Goal: Information Seeking & Learning: Learn about a topic

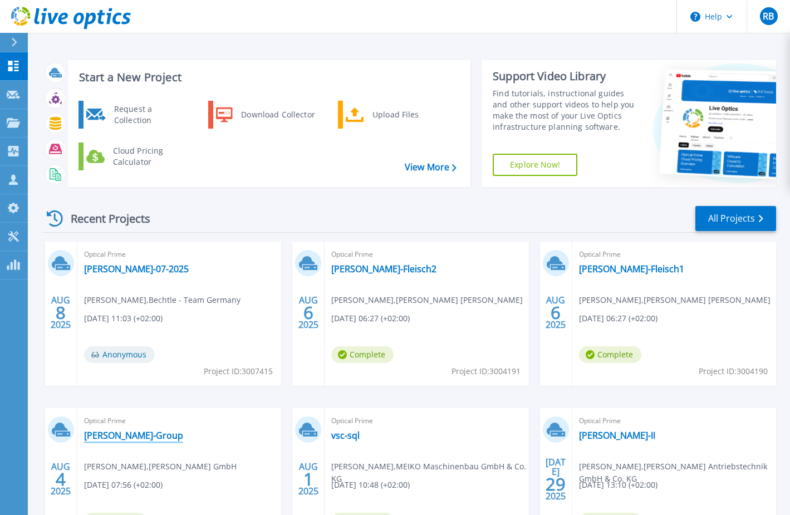
click at [116, 432] on link "[PERSON_NAME]-Group" at bounding box center [133, 435] width 99 height 11
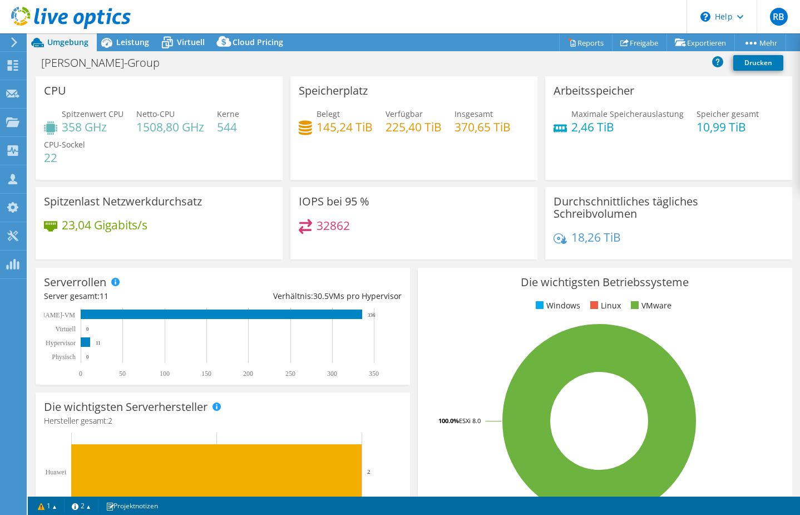
select select "USD"
click at [124, 39] on span "Leistung" at bounding box center [132, 42] width 33 height 11
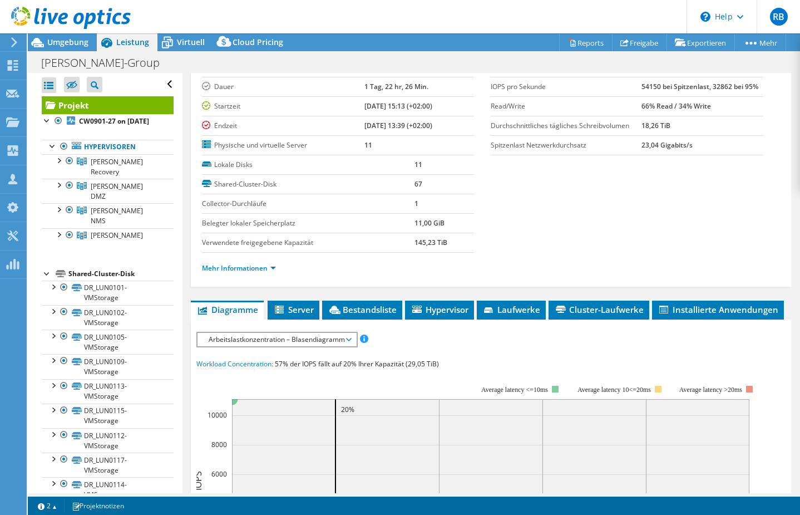
scroll to position [139, 0]
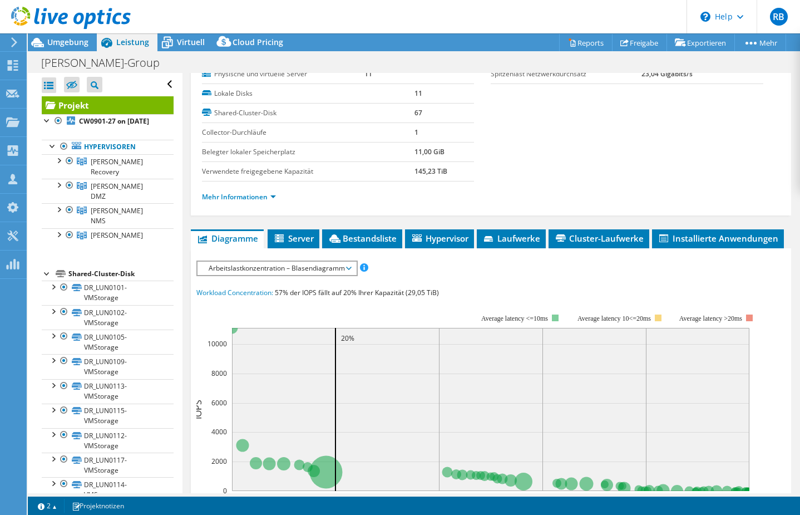
click at [246, 275] on span "Arbeitslastkonzentration – Blasendiagramm" at bounding box center [276, 268] width 147 height 13
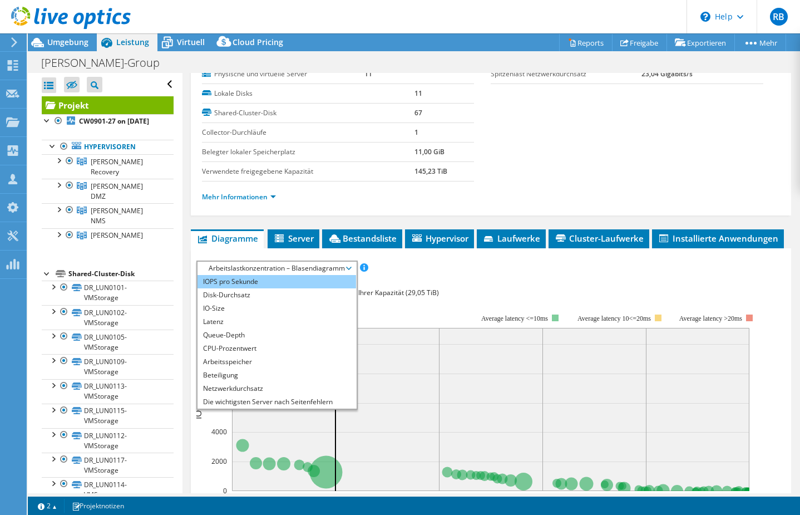
click at [246, 288] on li "IOPS pro Sekunde" at bounding box center [277, 281] width 159 height 13
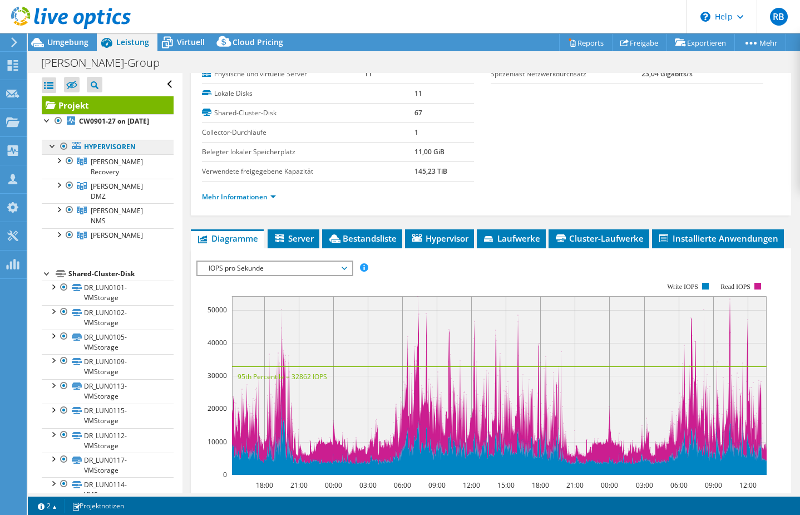
click at [106, 151] on link "Hypervisoren" at bounding box center [108, 147] width 132 height 14
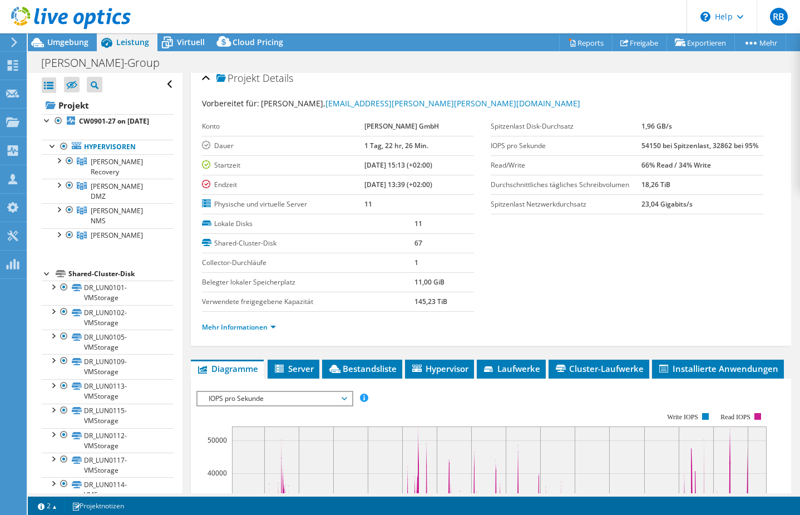
scroll to position [0, 0]
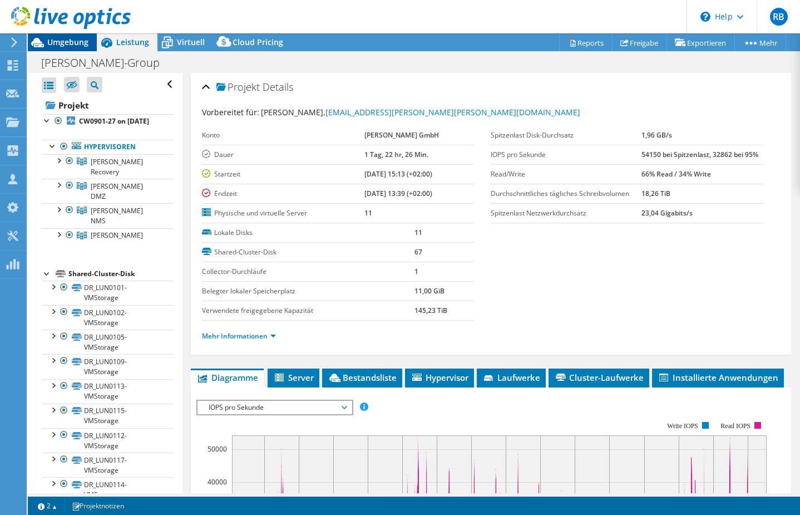
click at [55, 42] on span "Umgebung" at bounding box center [67, 42] width 41 height 11
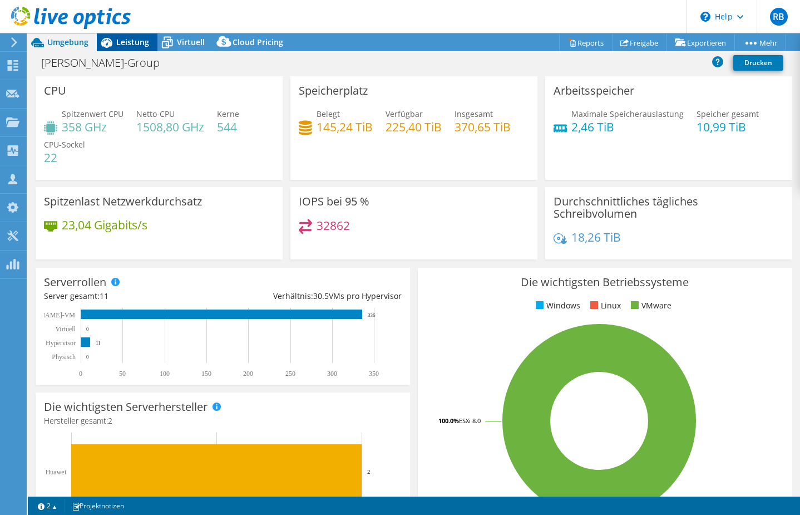
click at [125, 41] on span "Leistung" at bounding box center [132, 42] width 33 height 11
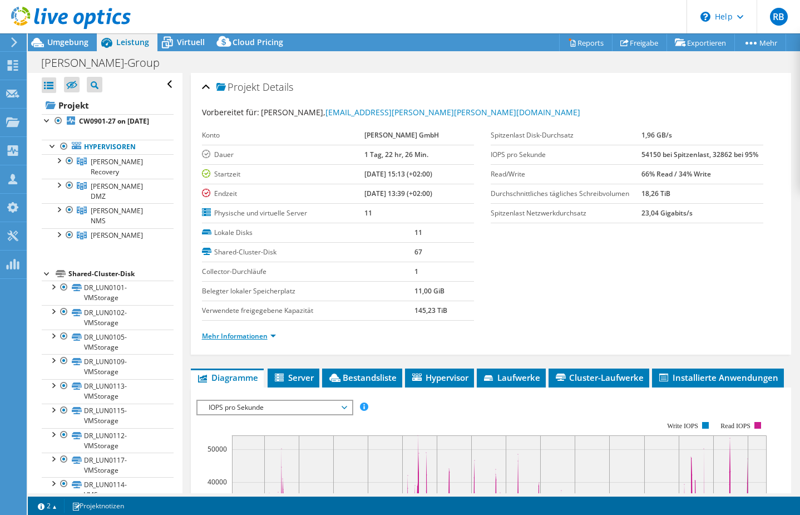
click at [250, 334] on link "Mehr Informationen" at bounding box center [239, 335] width 74 height 9
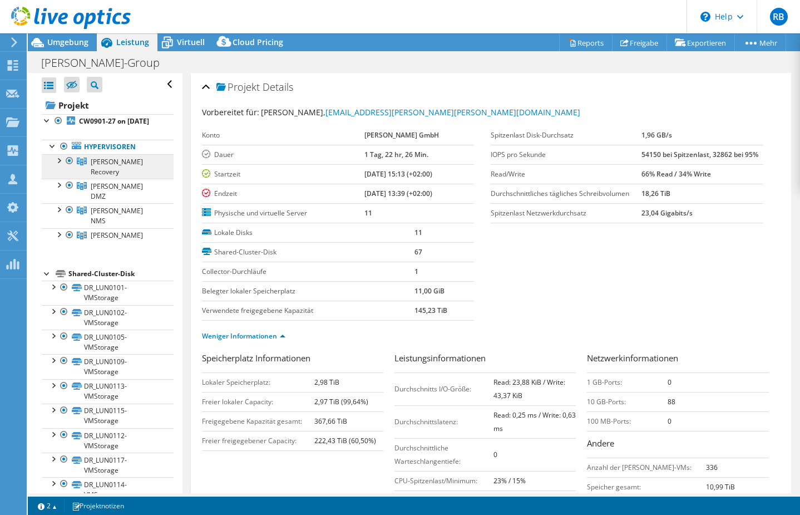
click at [100, 176] on span "[PERSON_NAME] Recovery" at bounding box center [117, 166] width 52 height 19
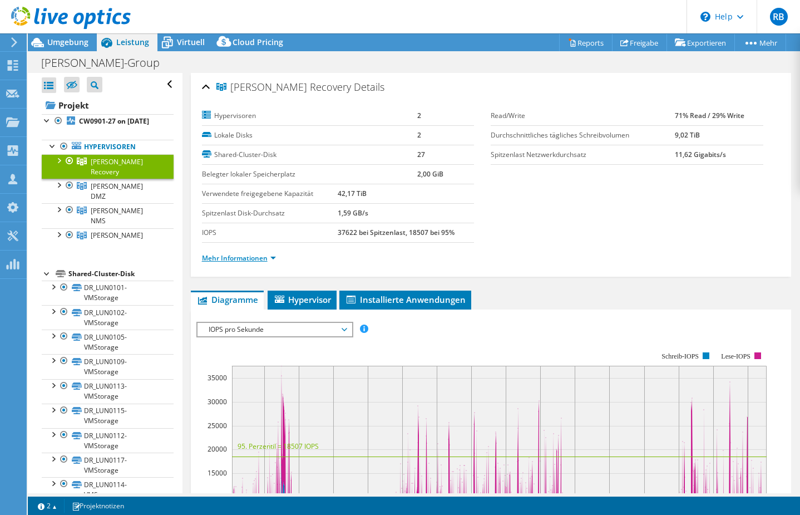
click at [221, 258] on link "Mehr Informationen" at bounding box center [239, 257] width 74 height 9
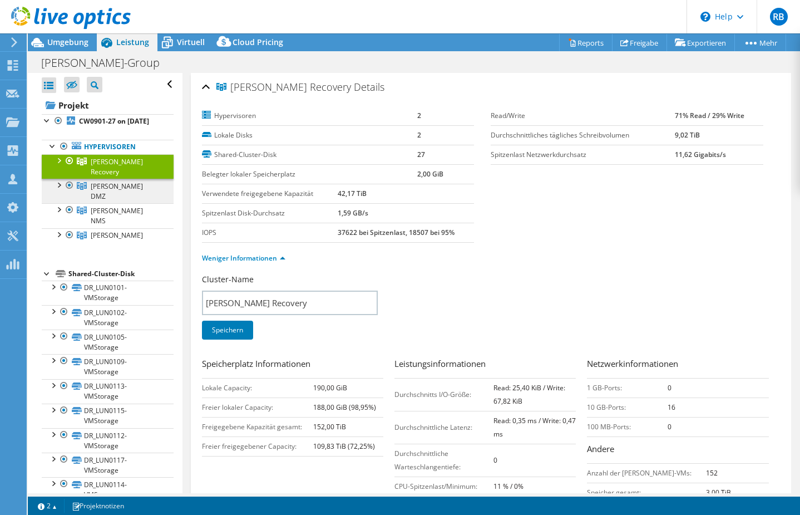
click at [117, 176] on span "[PERSON_NAME] DMZ" at bounding box center [117, 166] width 52 height 19
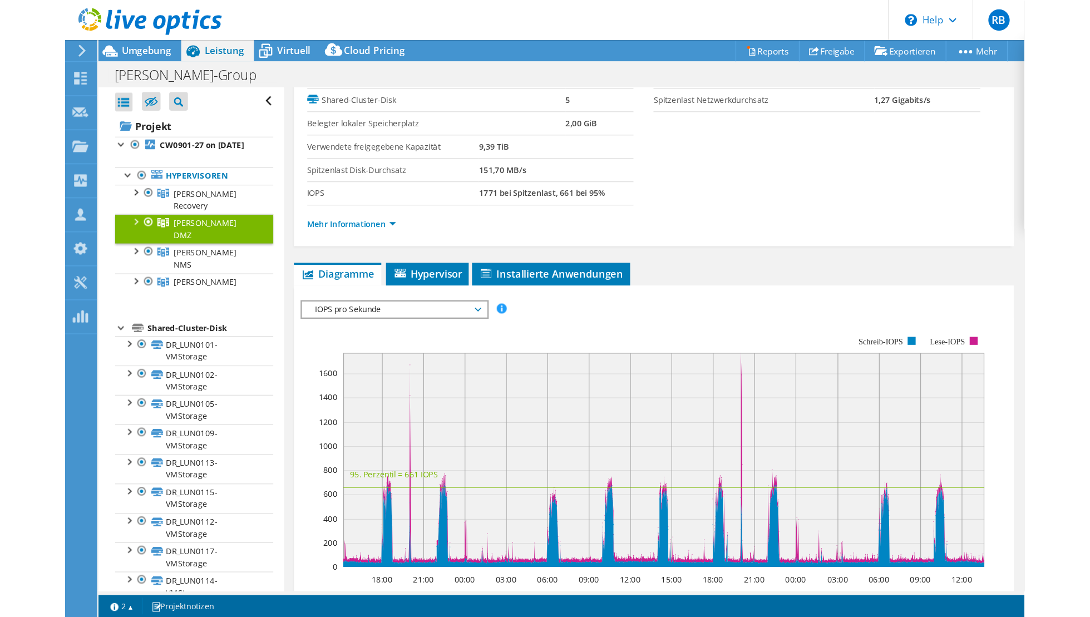
scroll to position [70, 0]
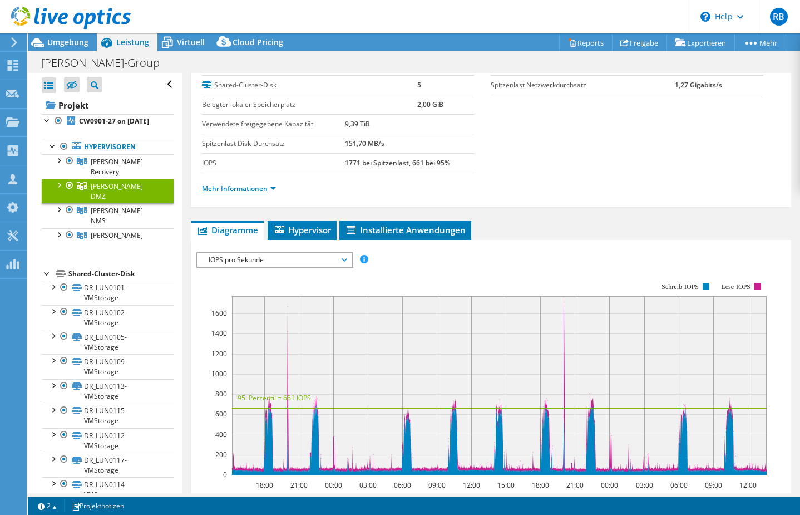
click at [223, 188] on link "Mehr Informationen" at bounding box center [239, 188] width 74 height 9
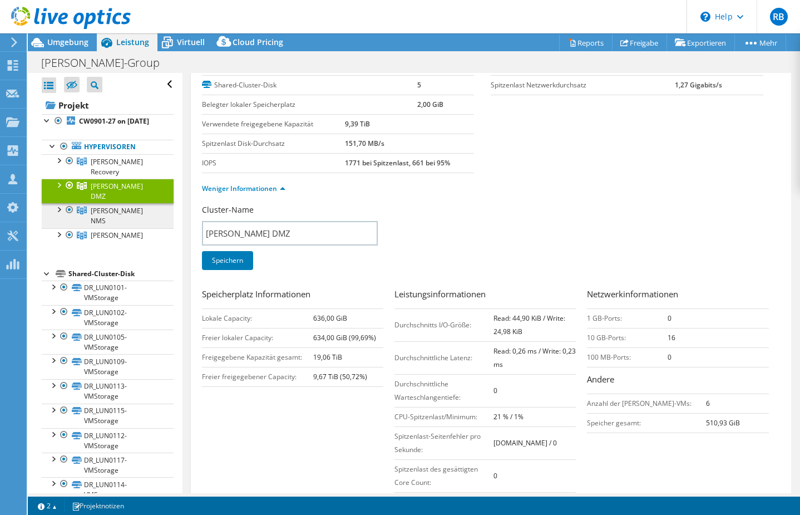
click at [102, 176] on span "[PERSON_NAME] NMS" at bounding box center [117, 166] width 52 height 19
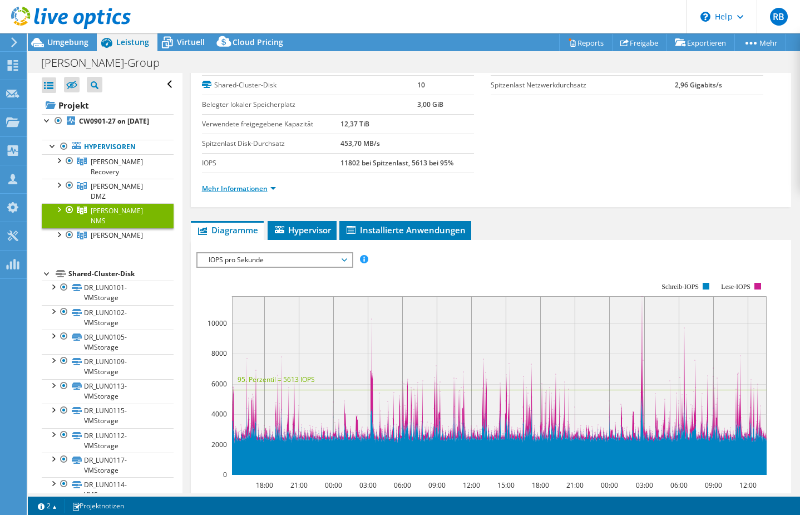
click at [234, 192] on link "Mehr Informationen" at bounding box center [239, 188] width 74 height 9
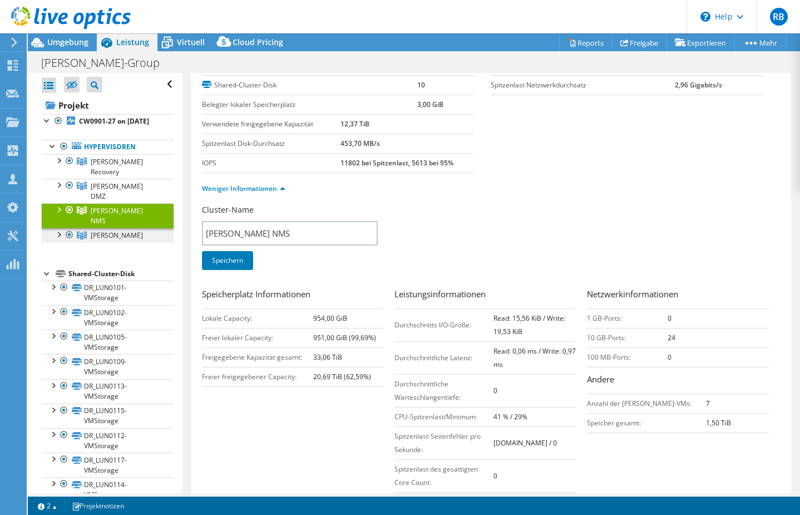
click at [105, 176] on span "[PERSON_NAME]" at bounding box center [117, 166] width 52 height 19
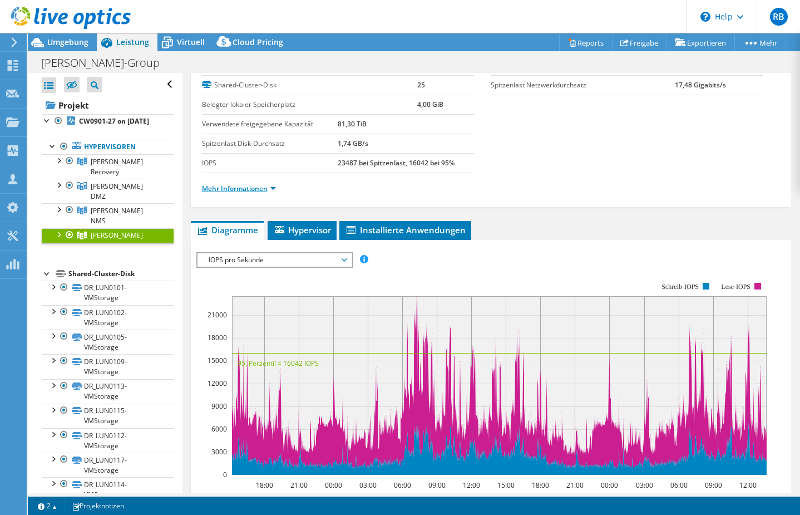
click at [245, 188] on link "Mehr Informationen" at bounding box center [239, 188] width 74 height 9
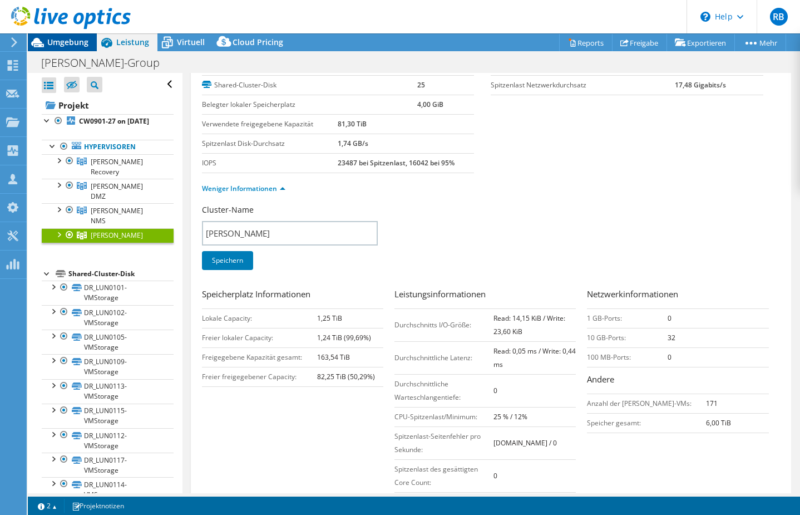
click at [68, 46] on span "Umgebung" at bounding box center [67, 42] width 41 height 11
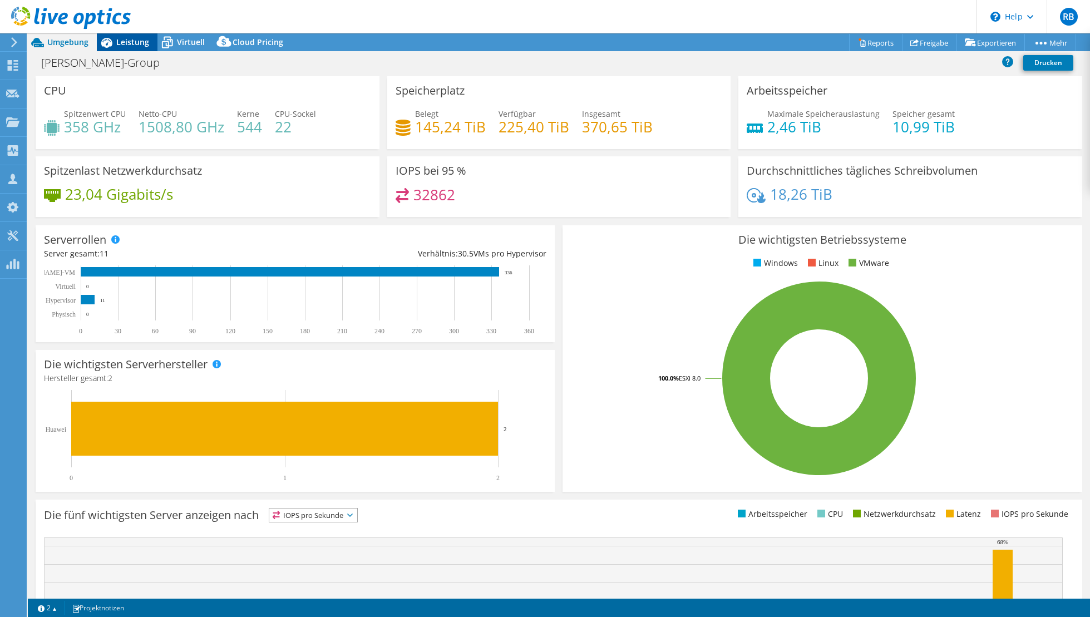
click at [119, 43] on span "Leistung" at bounding box center [132, 42] width 33 height 11
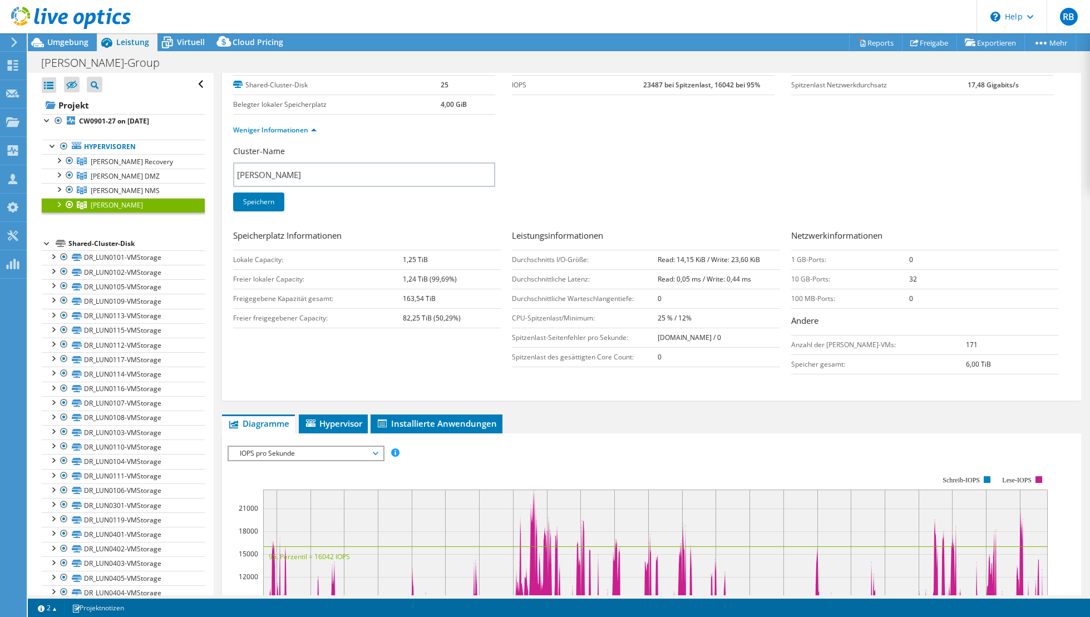
click at [47, 242] on div at bounding box center [47, 242] width 11 height 11
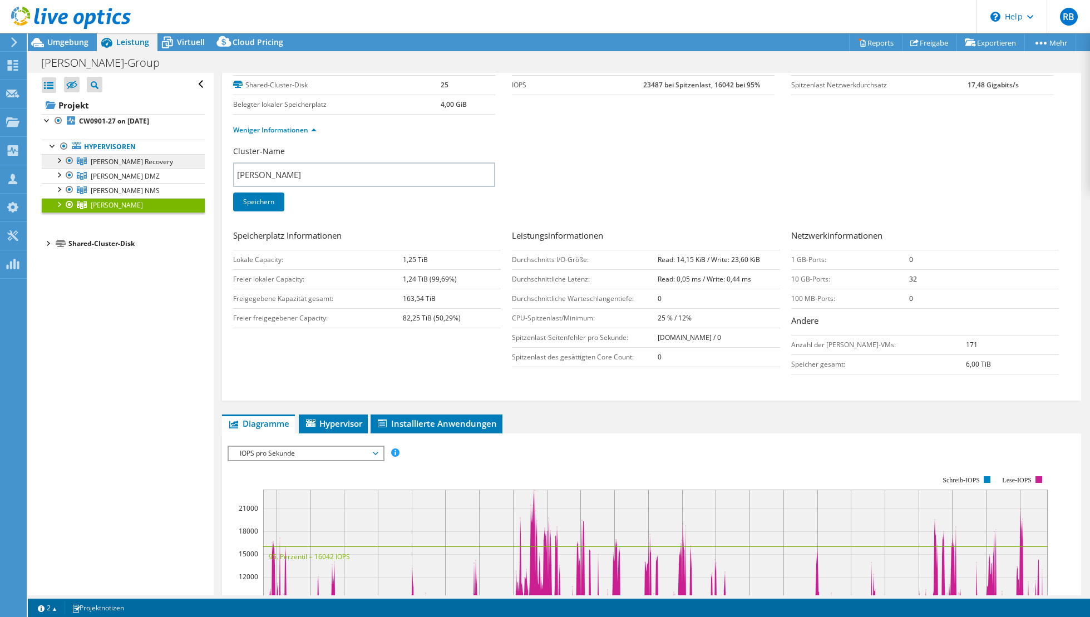
click at [145, 159] on span "[PERSON_NAME] Recovery" at bounding box center [132, 161] width 82 height 9
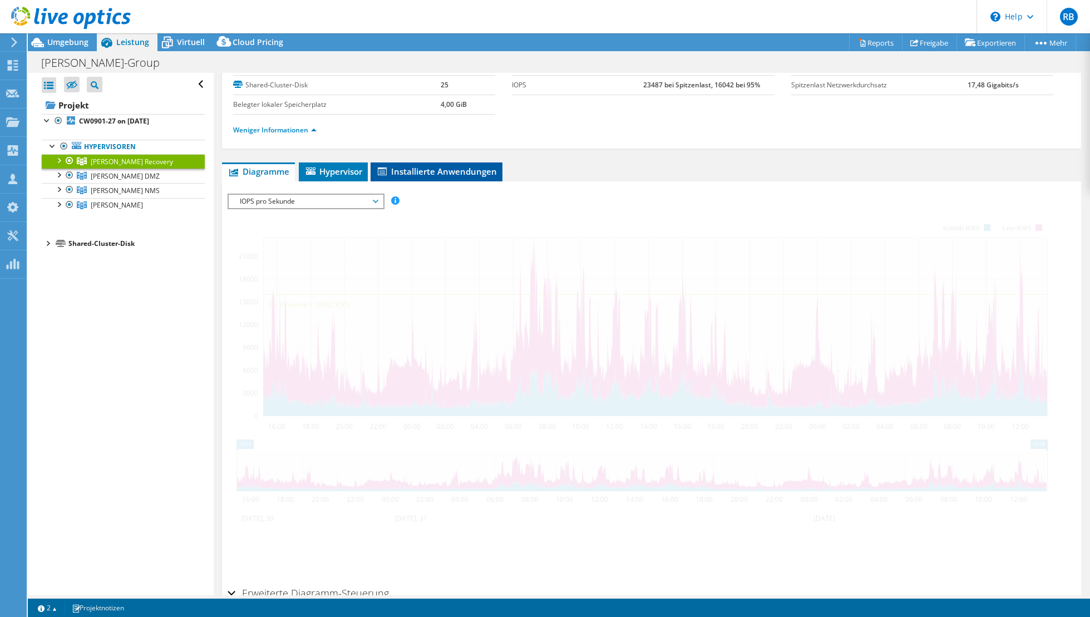
scroll to position [0, 0]
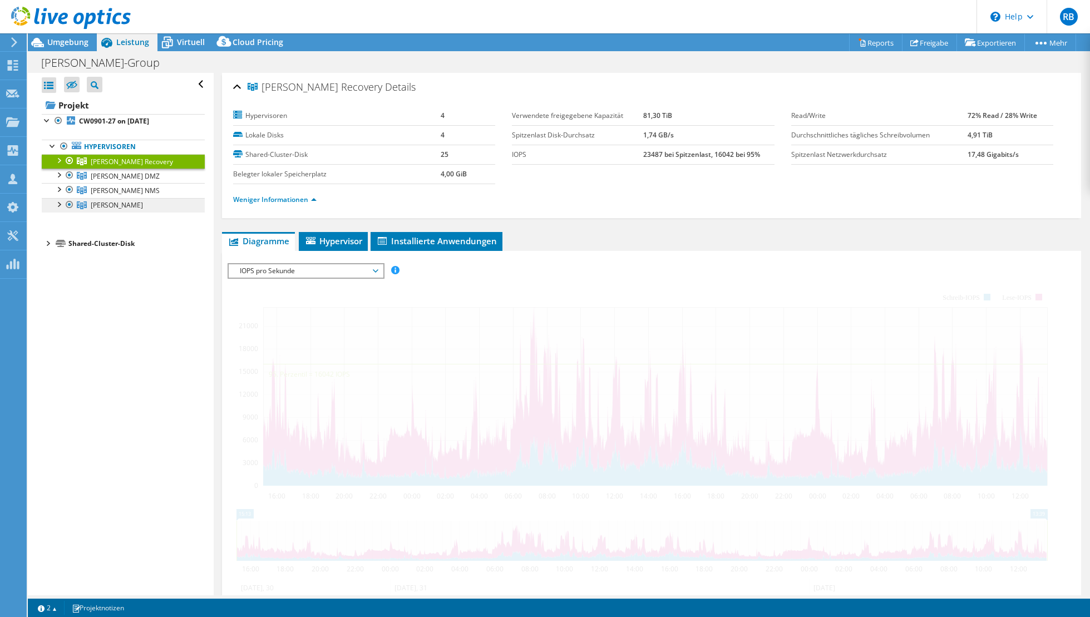
click at [104, 166] on span "[PERSON_NAME]" at bounding box center [132, 161] width 82 height 9
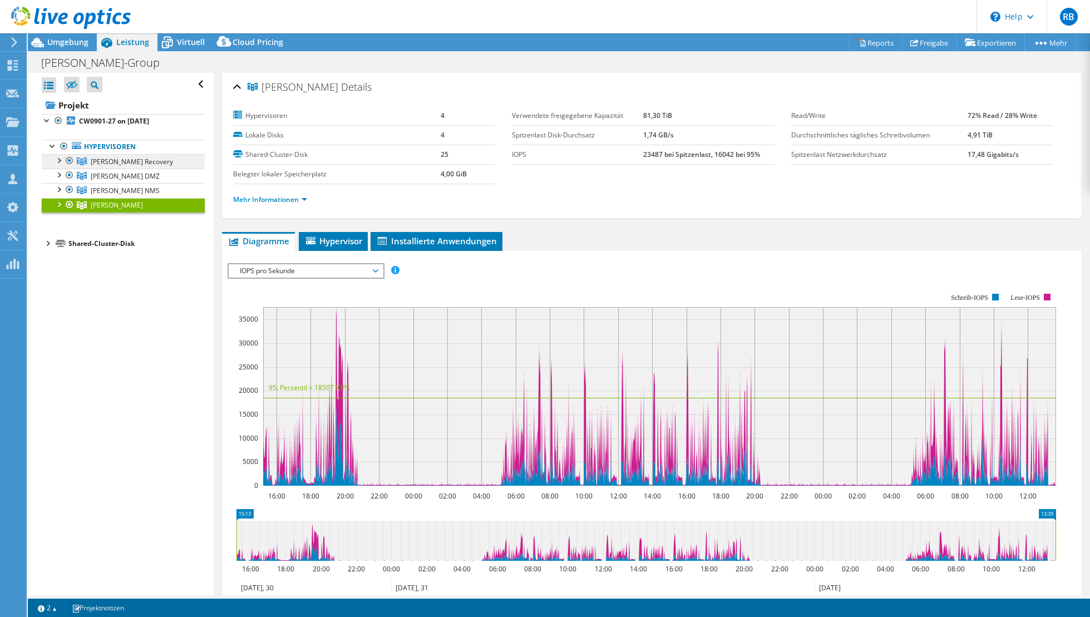
click at [120, 159] on span "[PERSON_NAME] Recovery" at bounding box center [132, 161] width 82 height 9
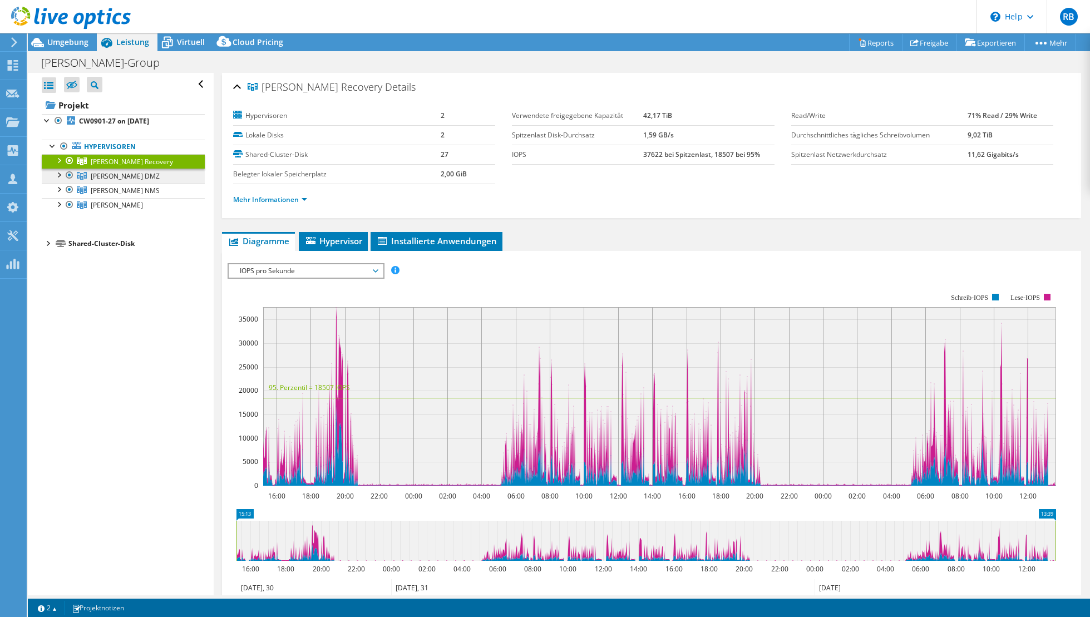
click at [134, 166] on span "[PERSON_NAME] DMZ" at bounding box center [132, 161] width 82 height 9
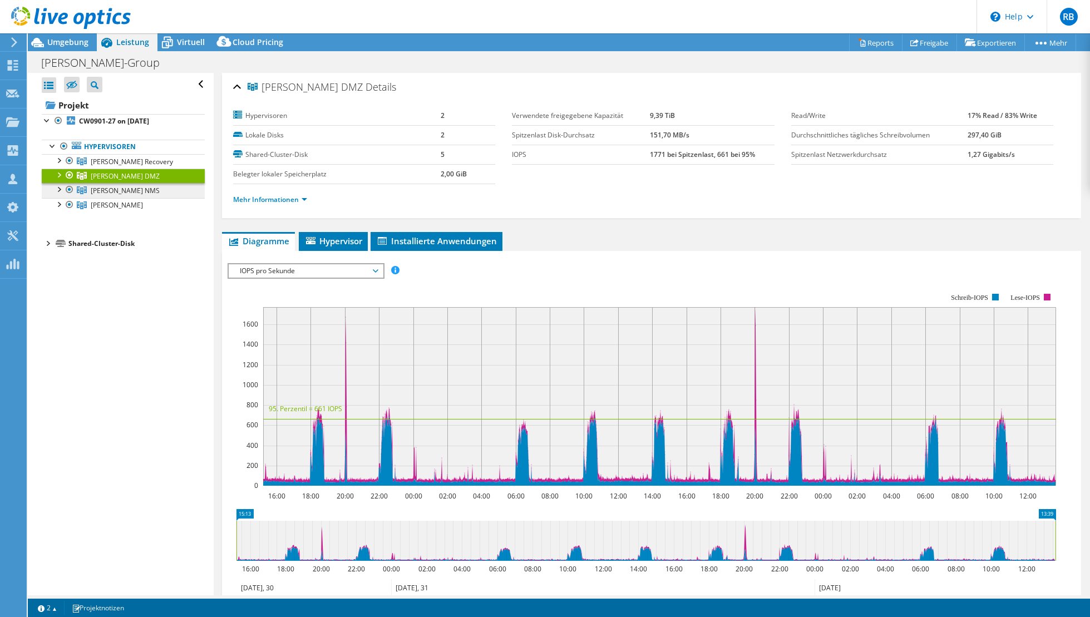
click at [146, 169] on link "[PERSON_NAME] NMS" at bounding box center [123, 161] width 163 height 14
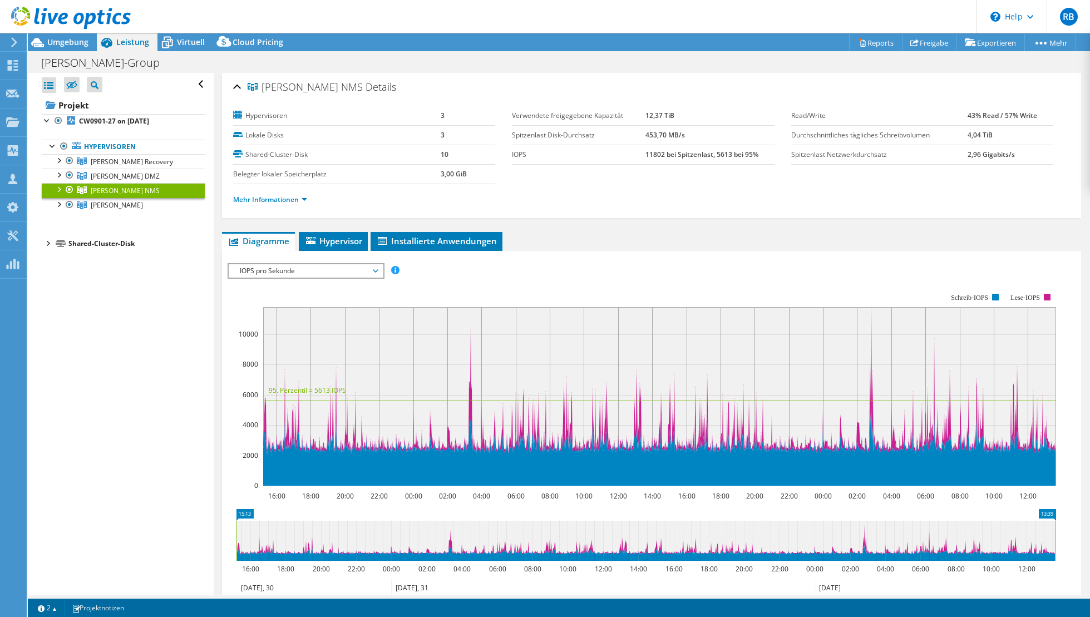
click at [62, 190] on div at bounding box center [58, 188] width 11 height 11
click at [155, 435] on div "Alle öffnen Alle schließen Ausgeschlossene Knoten verbergen Projektbaumfilter" at bounding box center [120, 334] width 185 height 522
click at [58, 253] on div at bounding box center [58, 246] width 11 height 11
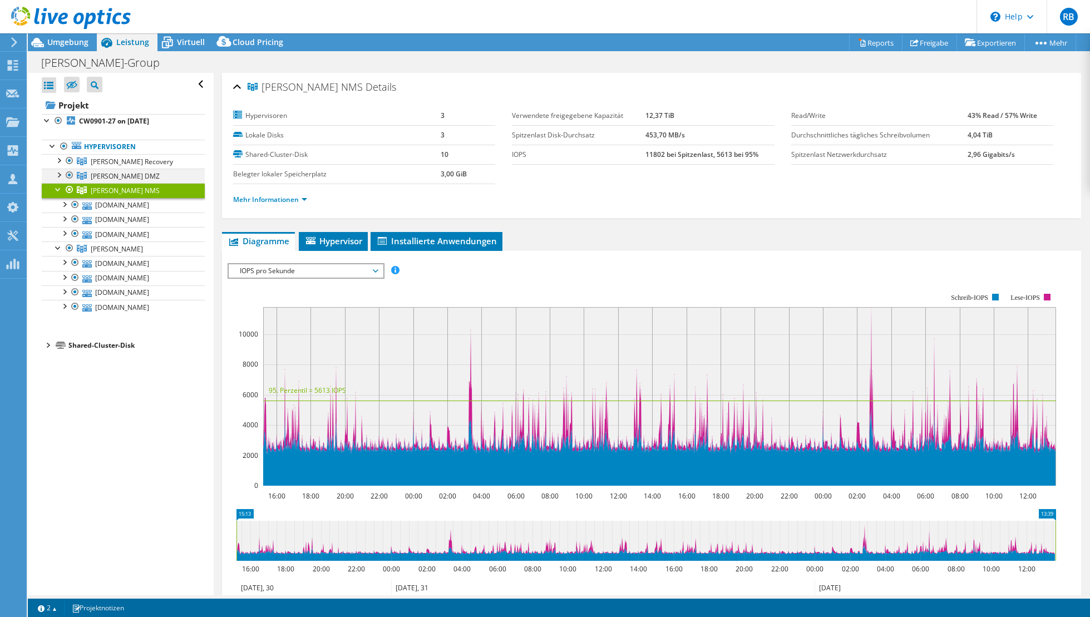
click at [60, 174] on div at bounding box center [58, 174] width 11 height 11
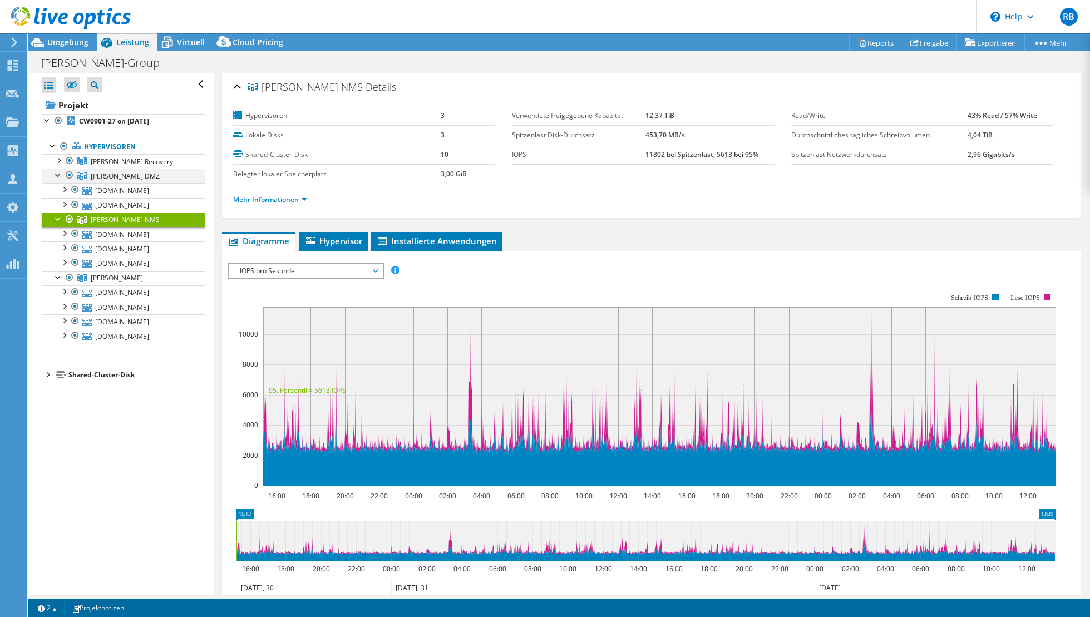
click at [60, 174] on div at bounding box center [58, 174] width 11 height 11
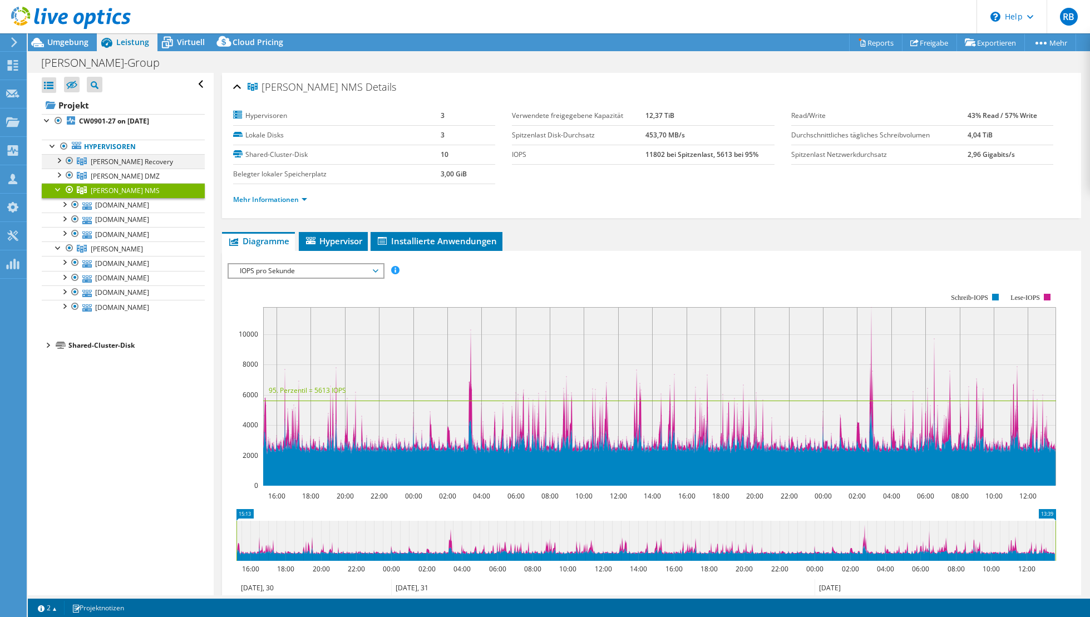
click at [57, 161] on div at bounding box center [58, 159] width 11 height 11
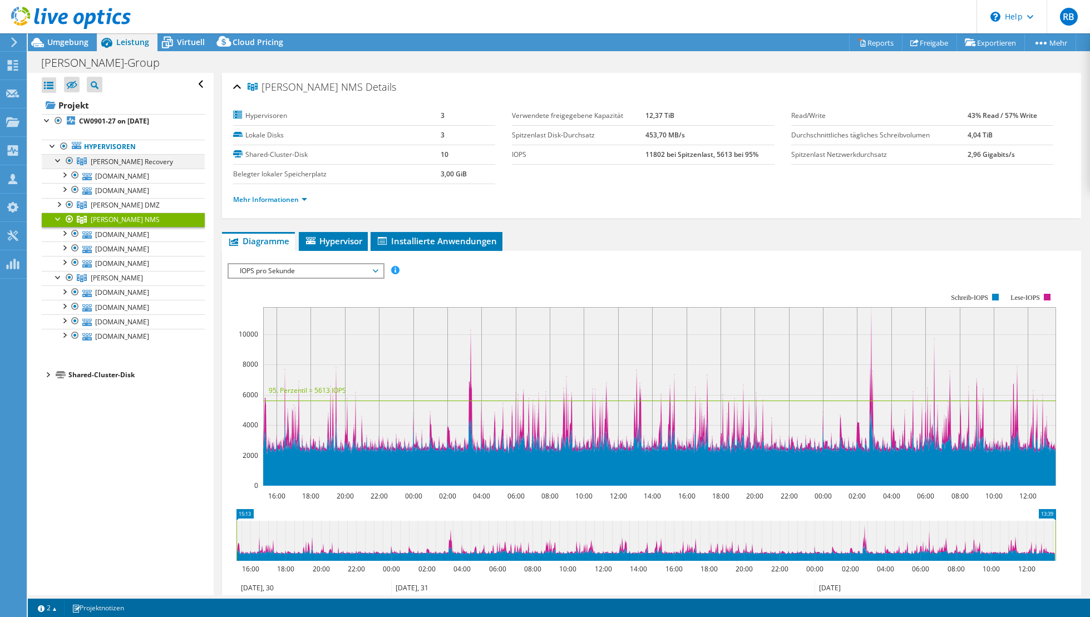
click at [57, 161] on div at bounding box center [58, 159] width 11 height 11
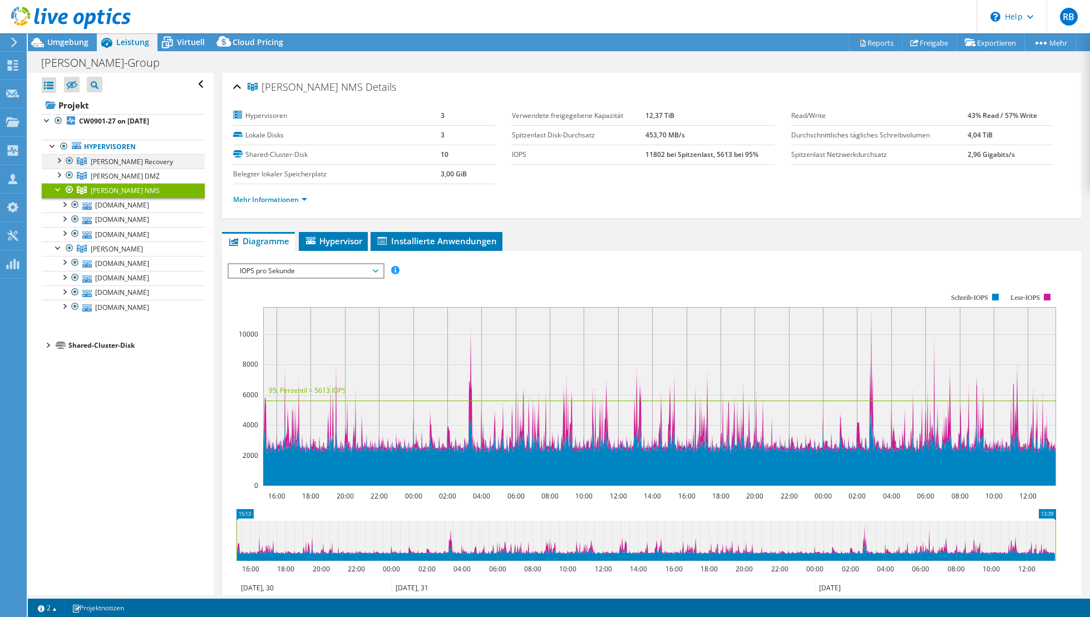
click at [61, 159] on div at bounding box center [58, 159] width 11 height 11
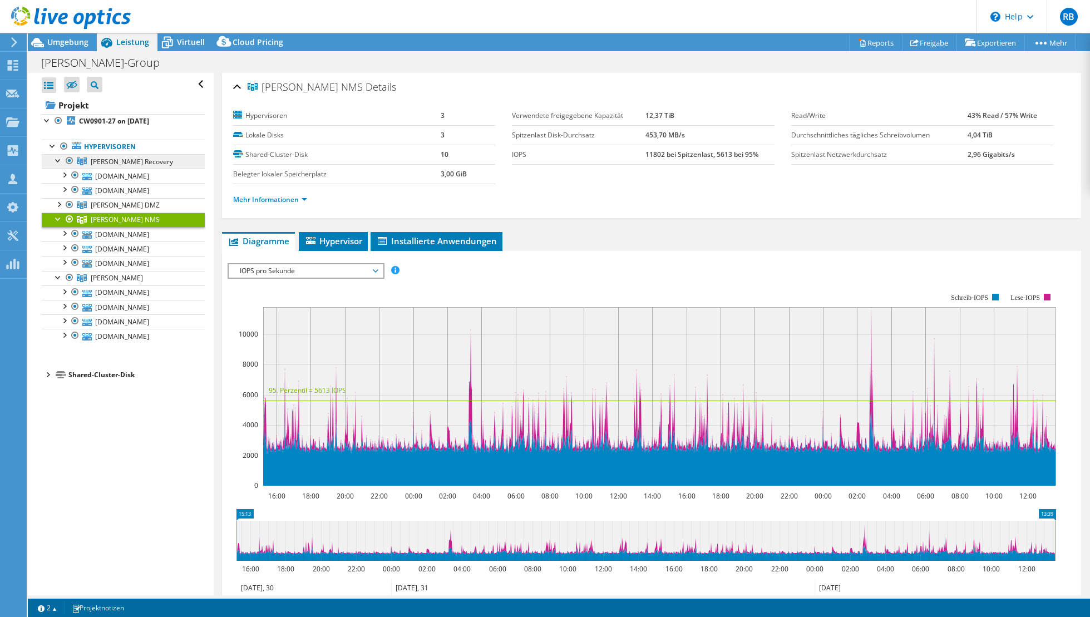
click at [111, 159] on span "[PERSON_NAME] Recovery" at bounding box center [132, 161] width 82 height 9
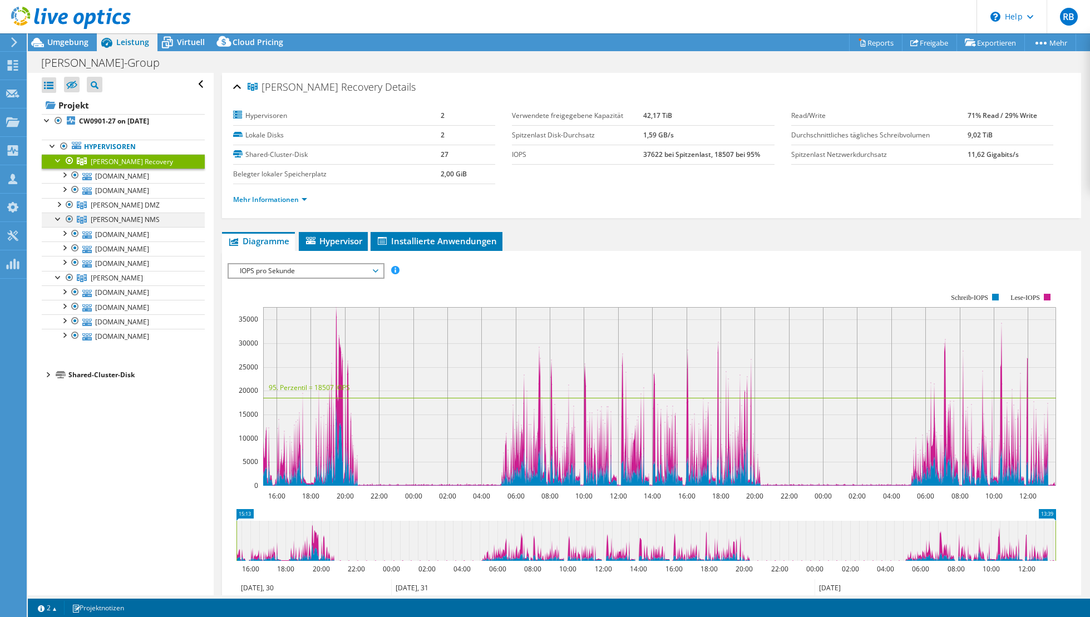
click at [57, 216] on div at bounding box center [58, 218] width 11 height 11
click at [109, 166] on span "[PERSON_NAME]" at bounding box center [132, 161] width 82 height 9
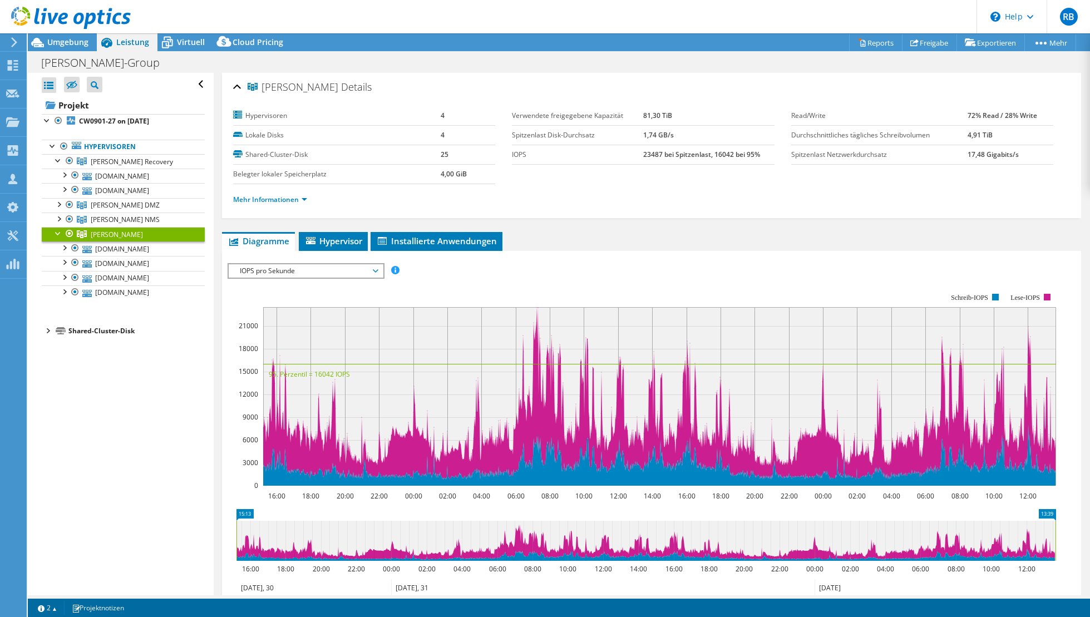
click at [273, 269] on span "IOPS pro Sekunde" at bounding box center [305, 270] width 143 height 13
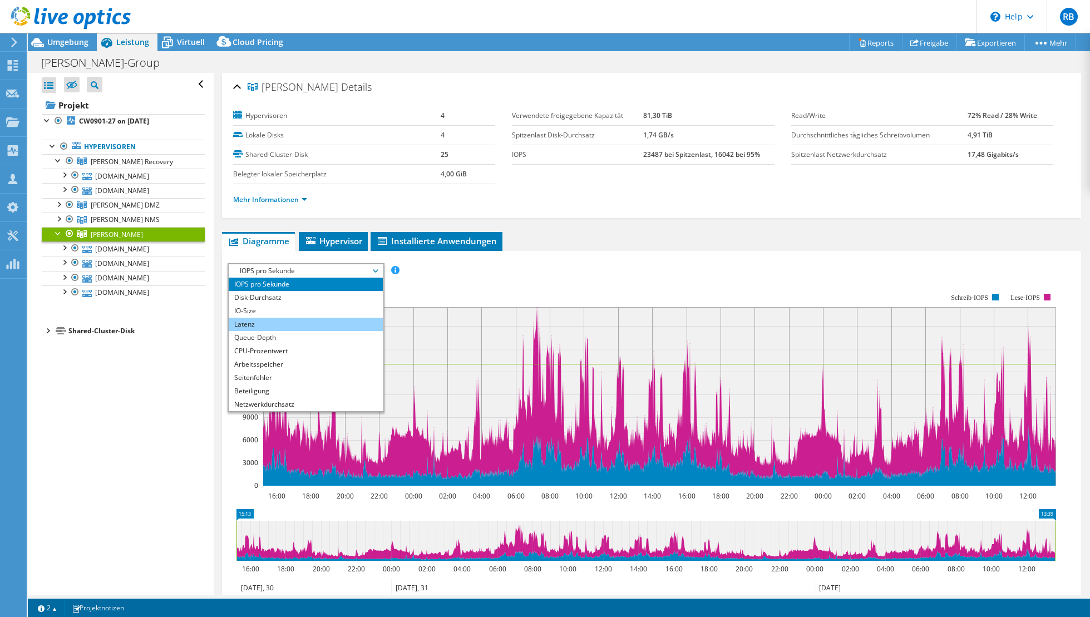
click at [267, 324] on li "Latenz" at bounding box center [306, 324] width 154 height 13
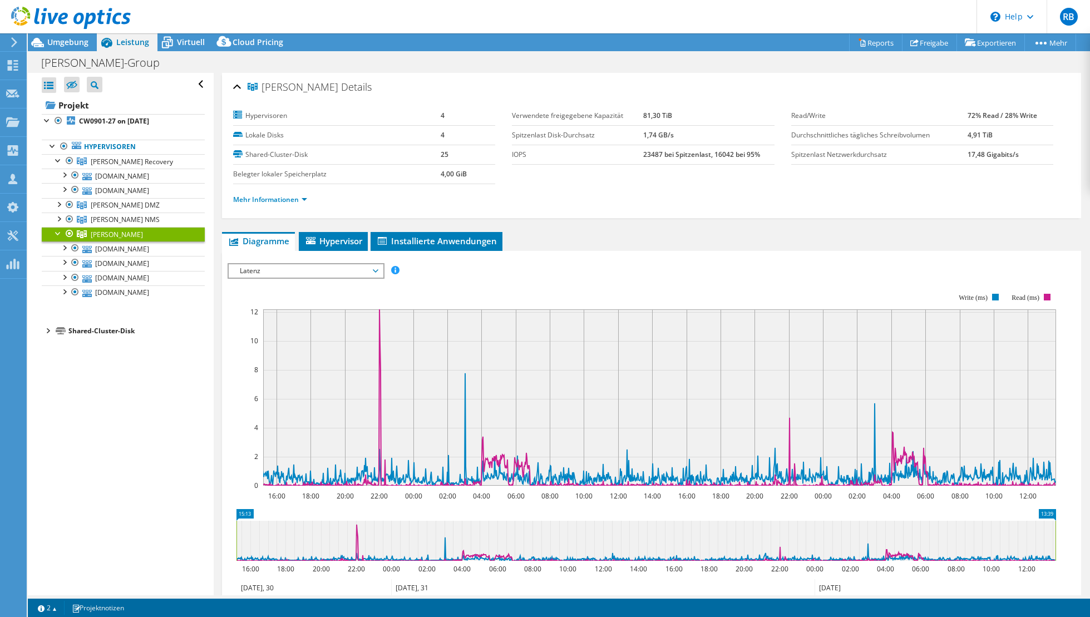
click at [377, 270] on span "Latenz" at bounding box center [305, 270] width 143 height 13
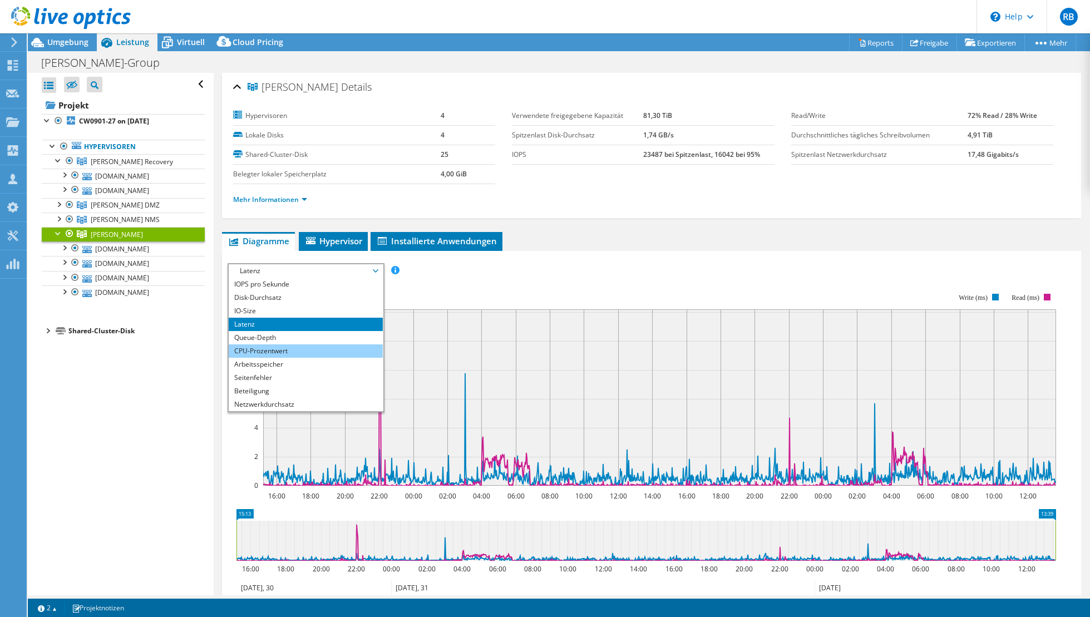
click at [337, 355] on li "CPU-Prozentwert" at bounding box center [306, 350] width 154 height 13
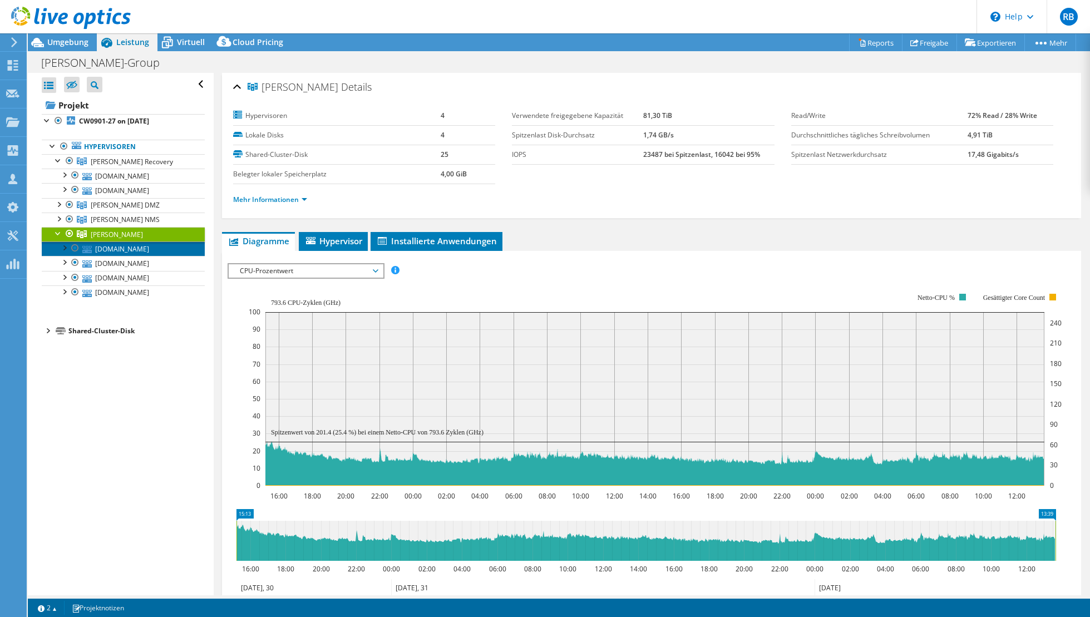
drag, startPoint x: 140, startPoint y: 248, endPoint x: 175, endPoint y: 233, distance: 38.1
click at [140, 248] on link "[DOMAIN_NAME]" at bounding box center [123, 248] width 163 height 14
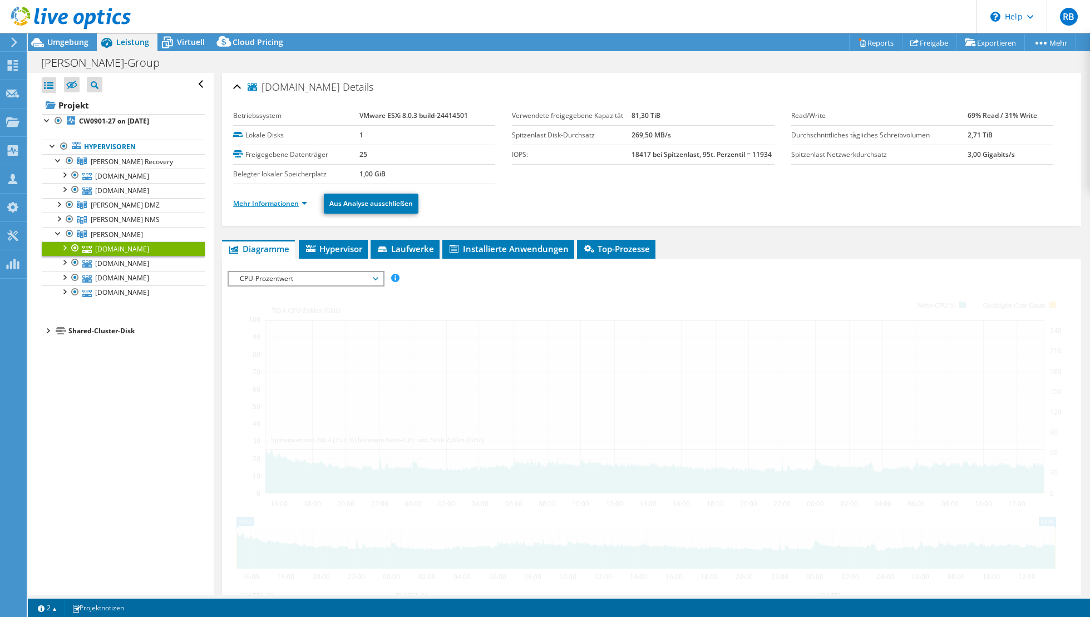
click at [255, 194] on ul "Mehr Informationen Aus Analyse ausschließen" at bounding box center [651, 202] width 837 height 23
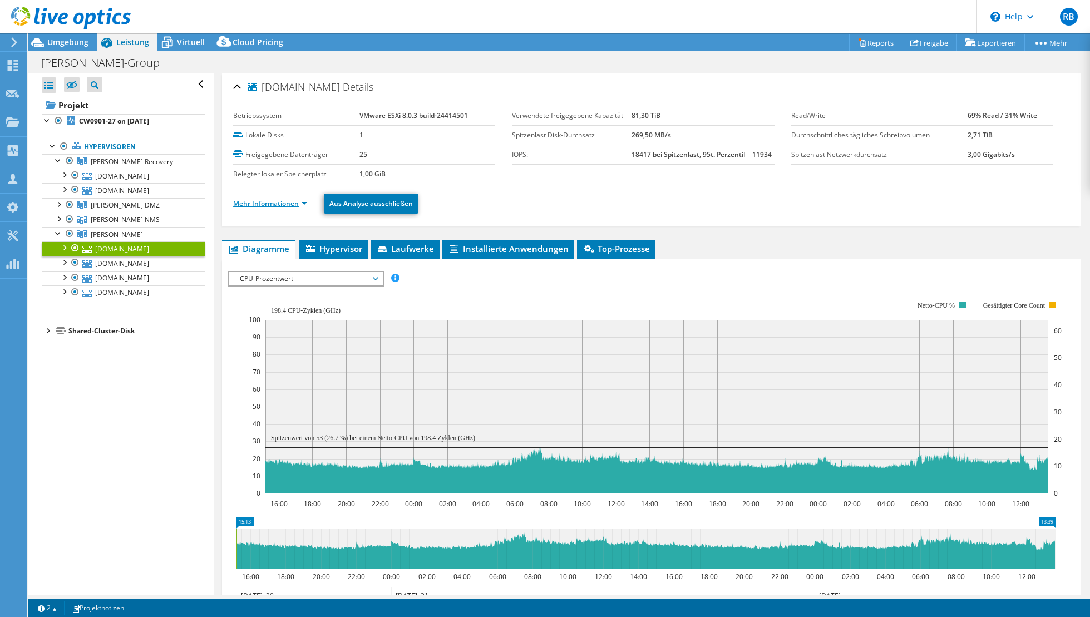
click at [256, 204] on link "Mehr Informationen" at bounding box center [270, 203] width 74 height 9
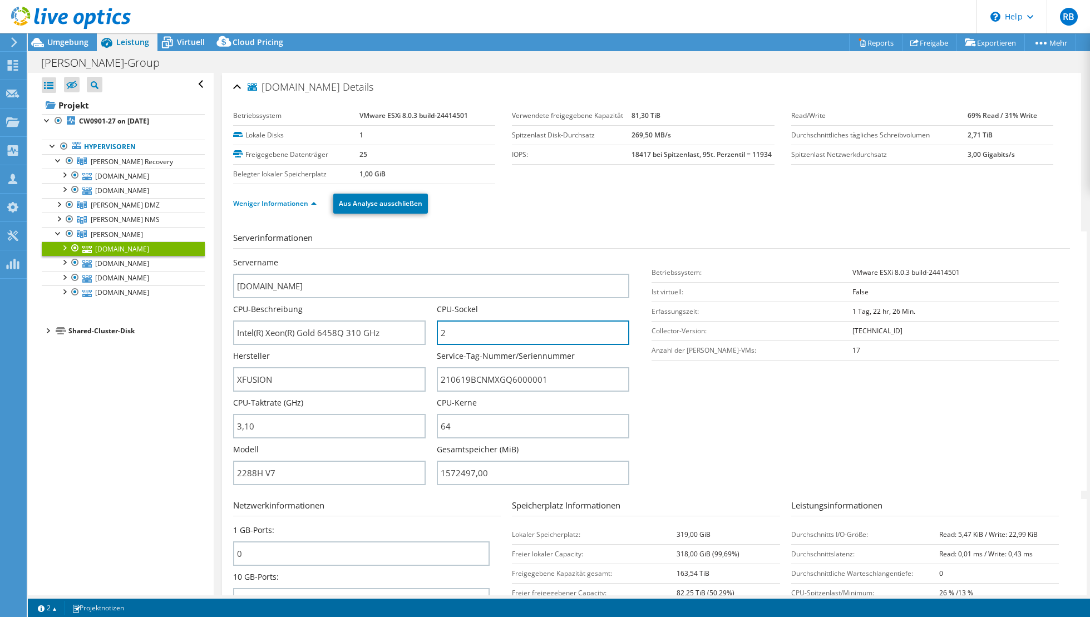
drag, startPoint x: 457, startPoint y: 328, endPoint x: 430, endPoint y: 333, distance: 28.3
click at [430, 257] on div "Servername [DOMAIN_NAME] CPU-Beschreibung Intel(R) Xeon(R) Gold 6458Q 310 GHz C…" at bounding box center [436, 257] width 407 height 0
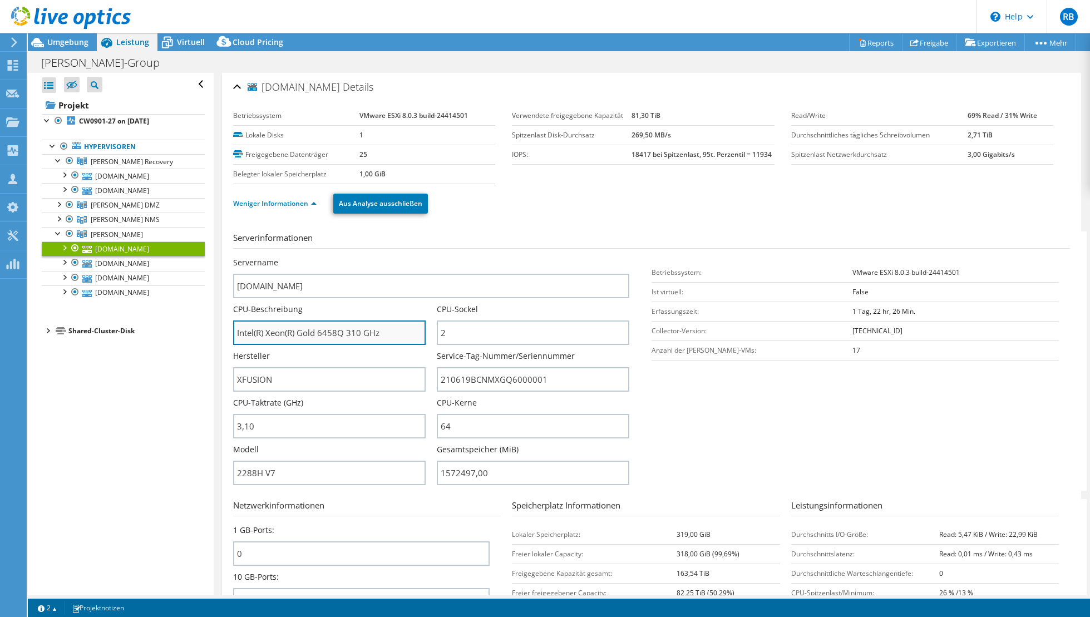
click at [327, 334] on input "Intel(R) Xeon(R) Gold 6458Q 310 GHz" at bounding box center [329, 332] width 193 height 24
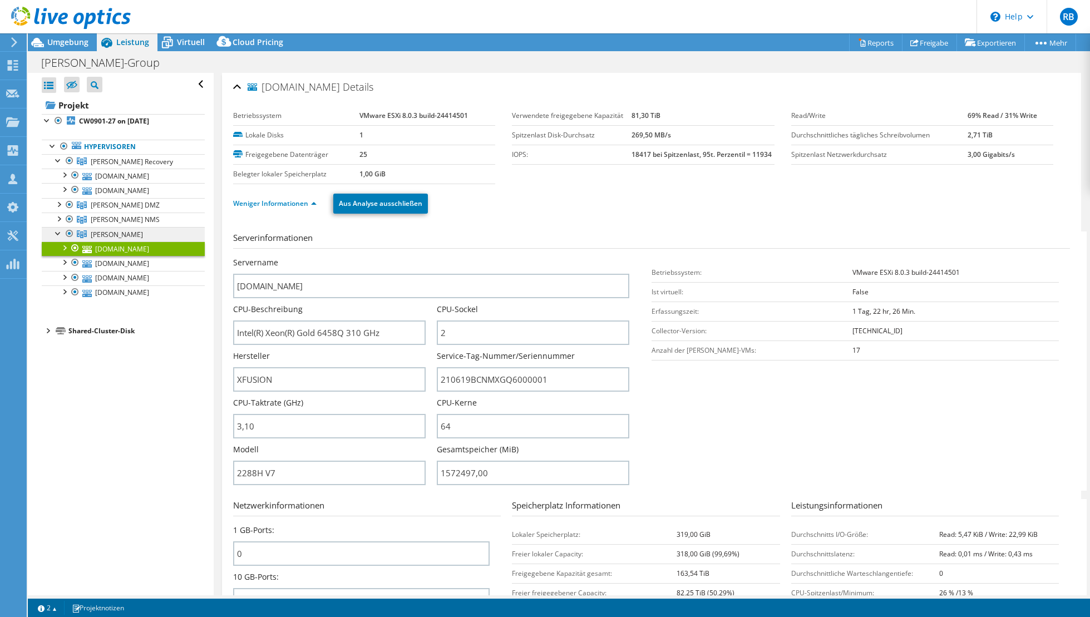
click at [103, 166] on span "[PERSON_NAME]" at bounding box center [132, 161] width 82 height 9
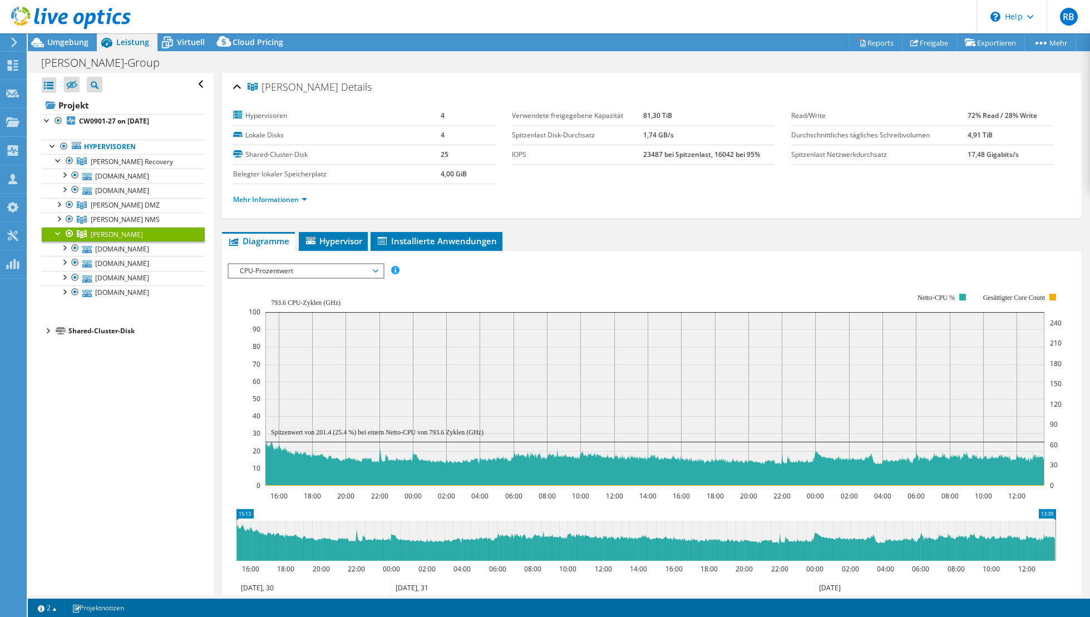
click at [335, 267] on span "CPU-Prozentwert" at bounding box center [305, 270] width 143 height 13
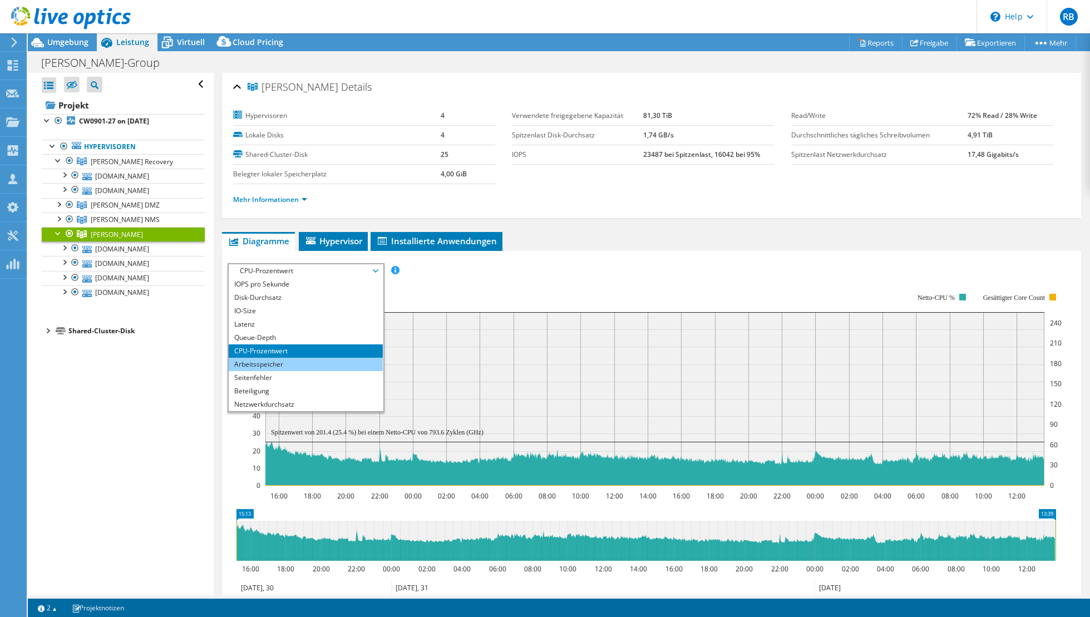
click at [336, 362] on li "Arbeitsspeicher" at bounding box center [306, 364] width 154 height 13
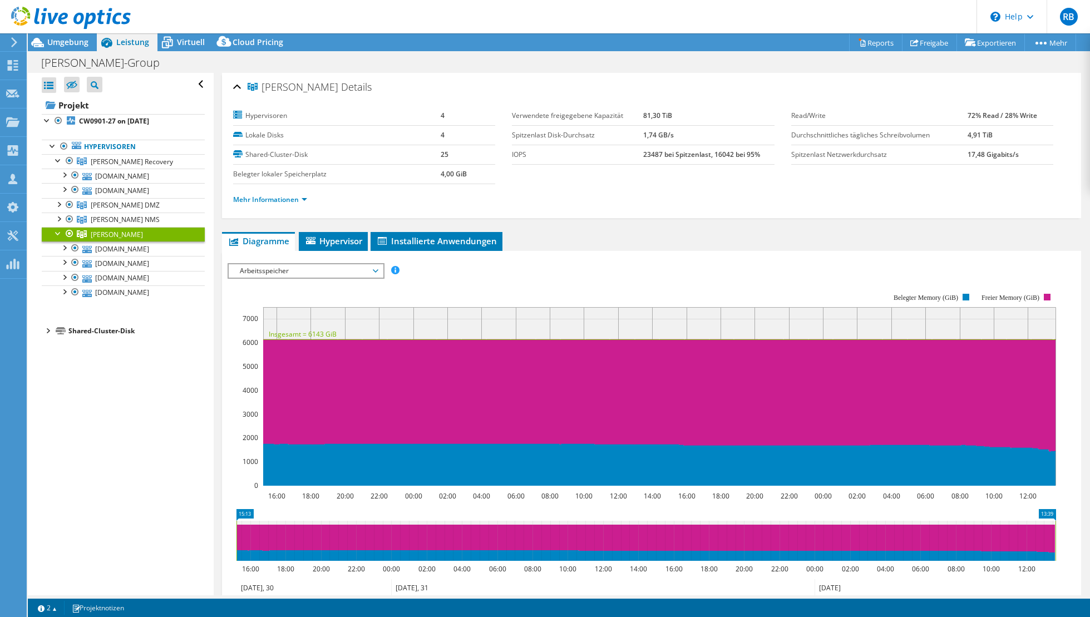
click at [58, 233] on div at bounding box center [58, 232] width 11 height 11
click at [189, 37] on span "Virtuell" at bounding box center [191, 42] width 28 height 11
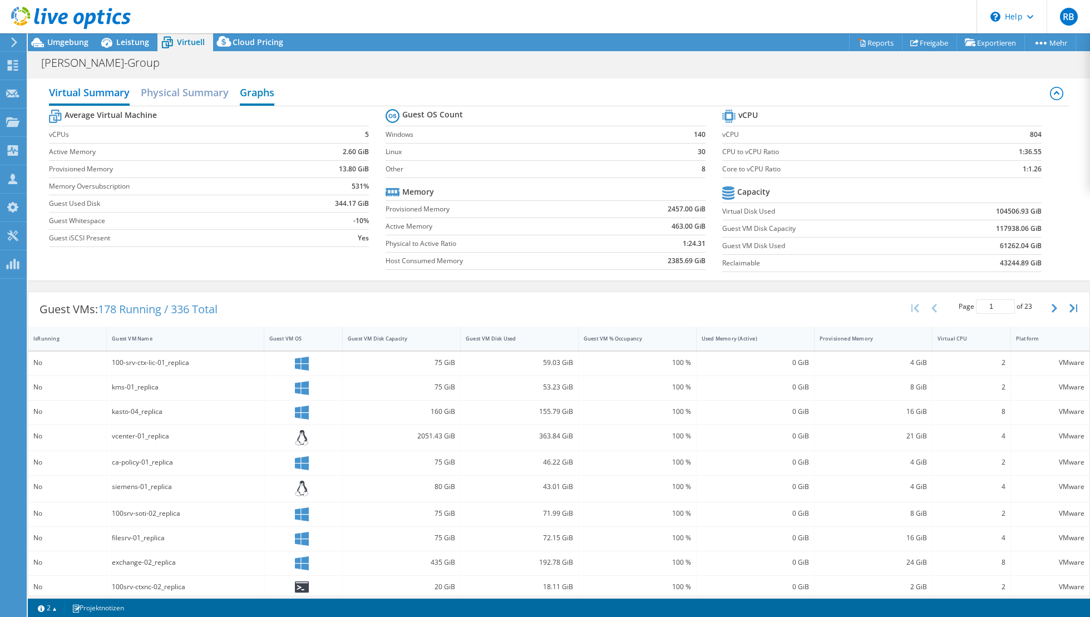
click at [251, 92] on h2 "Graphs" at bounding box center [257, 93] width 34 height 24
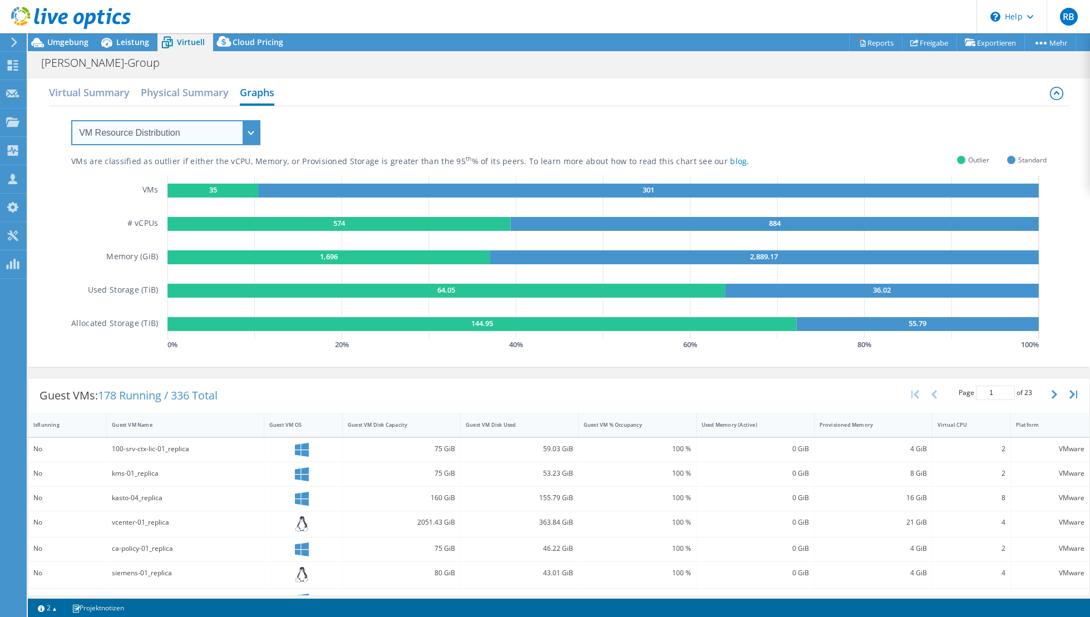
click at [214, 131] on select "VM Resource Distribution Provisioning Contrast Over Provisioning" at bounding box center [165, 132] width 189 height 25
click at [154, 199] on div "VMs # vCPUs Memory (GiB) Used Storage (TiB) Allocated Storage (TiB)" at bounding box center [119, 264] width 96 height 177
click at [172, 134] on select "VM Resource Distribution Provisioning Contrast Over Provisioning" at bounding box center [165, 132] width 189 height 25
select select "Over Provisioning"
click at [71, 120] on select "VM Resource Distribution Provisioning Contrast Over Provisioning" at bounding box center [165, 132] width 189 height 25
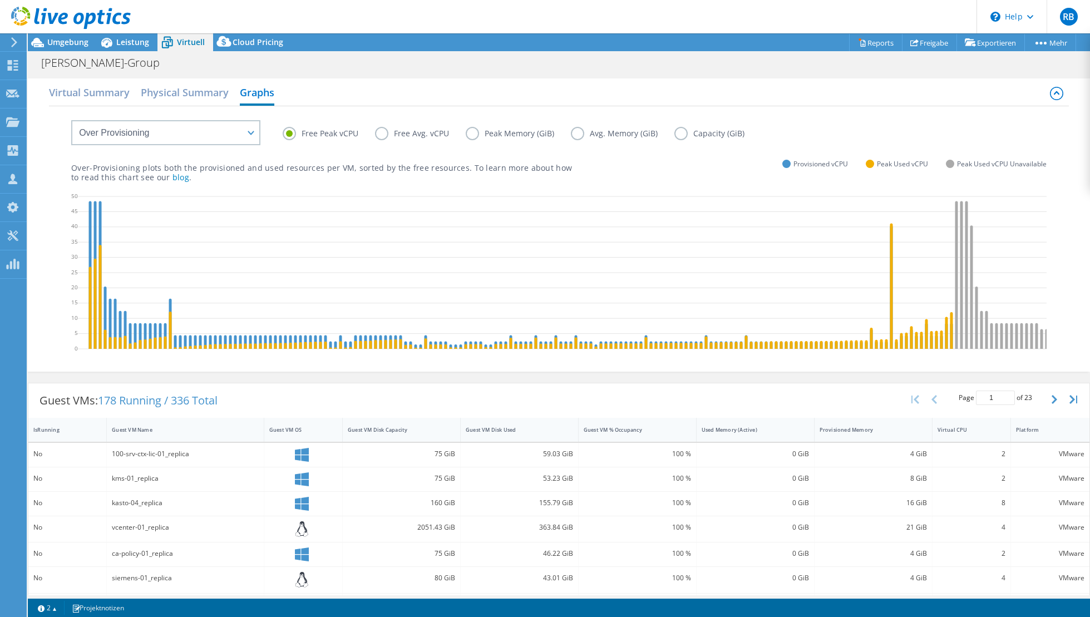
click at [473, 132] on label "Peak Memory (GiB)" at bounding box center [518, 133] width 105 height 13
click at [0, 0] on input "Peak Memory (GiB)" at bounding box center [0, 0] width 0 height 0
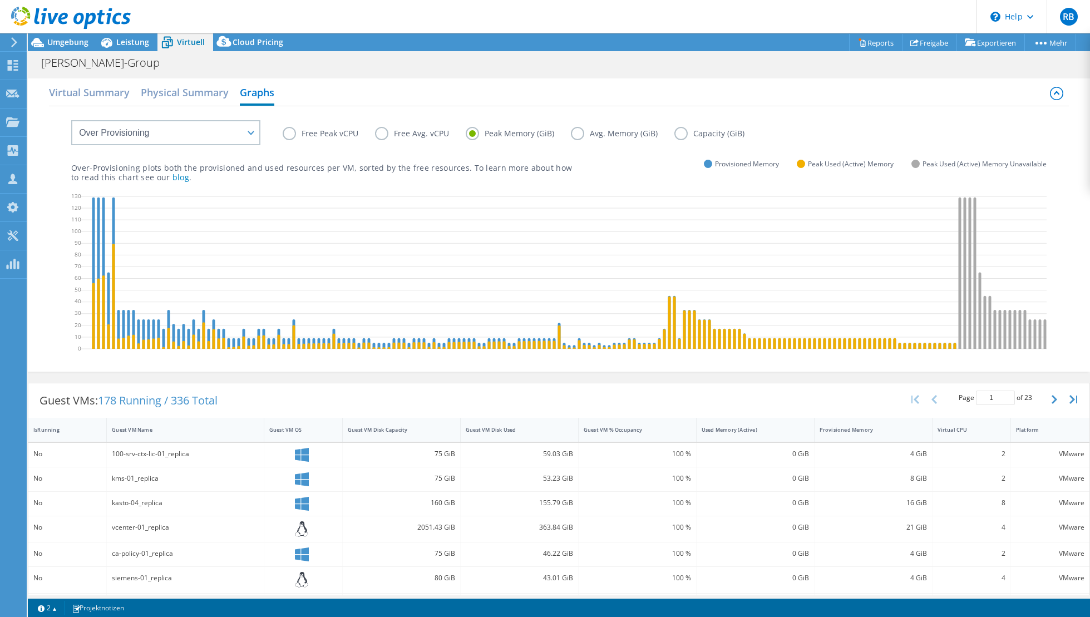
click at [576, 133] on label "Avg. Memory (GiB)" at bounding box center [622, 133] width 103 height 13
click at [0, 0] on input "Avg. Memory (GiB)" at bounding box center [0, 0] width 0 height 0
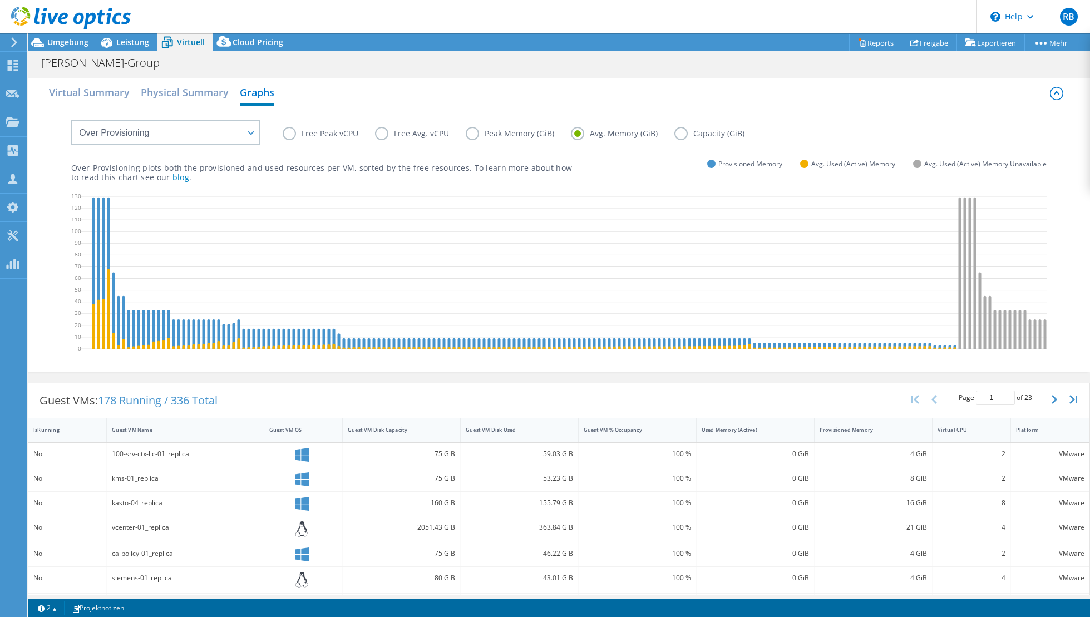
click at [502, 134] on label "Peak Memory (GiB)" at bounding box center [518, 133] width 105 height 13
click at [0, 0] on input "Peak Memory (GiB)" at bounding box center [0, 0] width 0 height 0
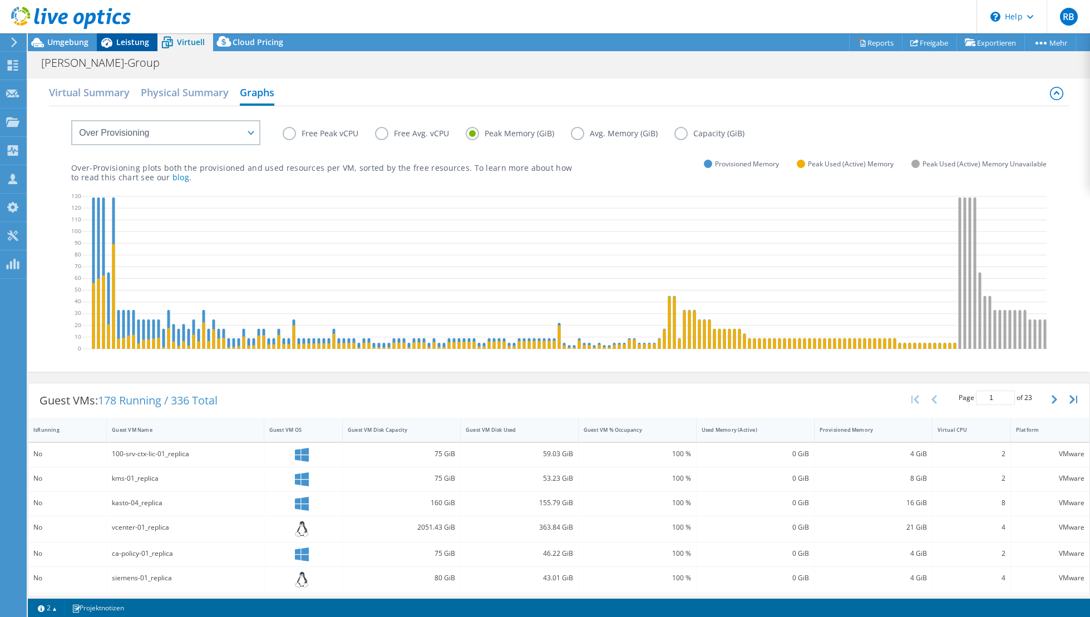
click at [136, 42] on span "Leistung" at bounding box center [132, 42] width 33 height 11
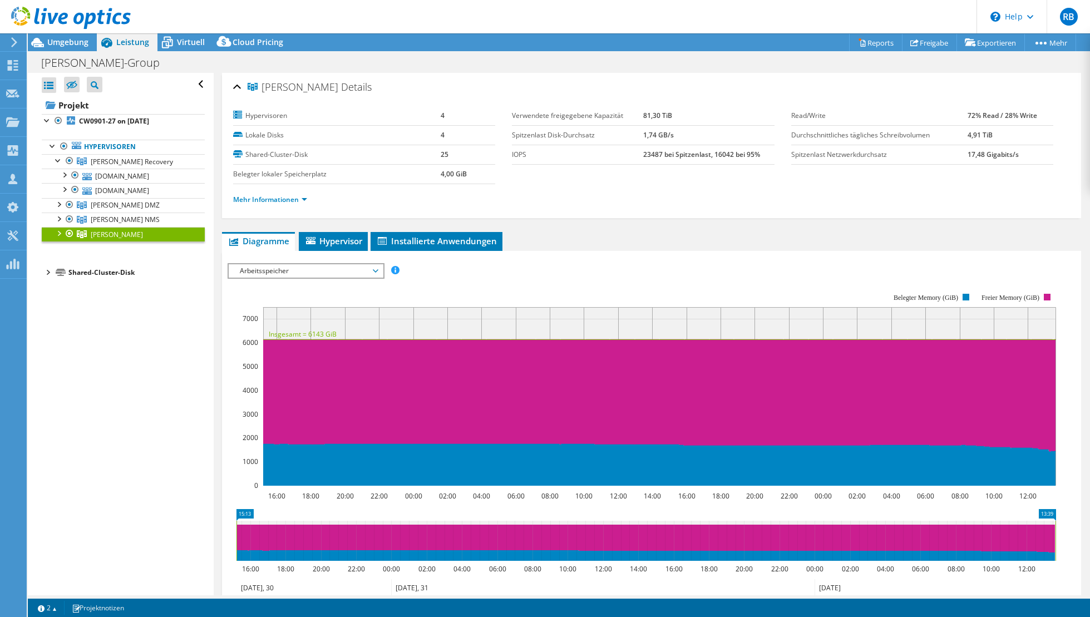
click at [303, 270] on span "Arbeitsspeicher" at bounding box center [305, 270] width 143 height 13
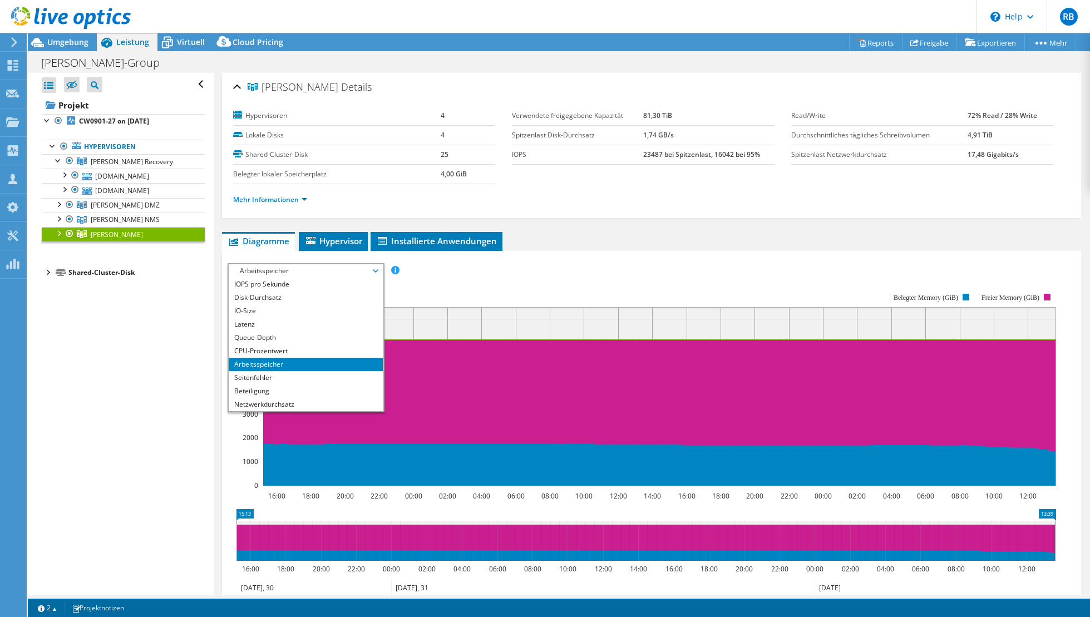
click at [107, 371] on div "Alle öffnen Alle schließen Ausgeschlossene Knoten verbergen Projektbaumfilter" at bounding box center [120, 334] width 185 height 522
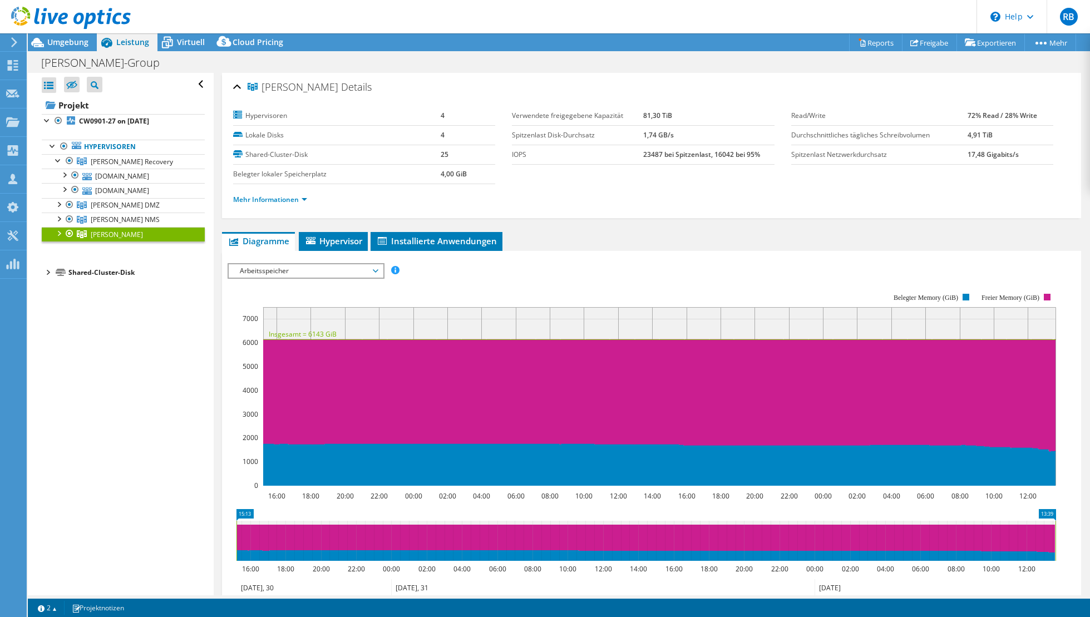
drag, startPoint x: 190, startPoint y: 37, endPoint x: 239, endPoint y: 113, distance: 90.9
click at [190, 37] on span "Virtuell" at bounding box center [191, 42] width 28 height 11
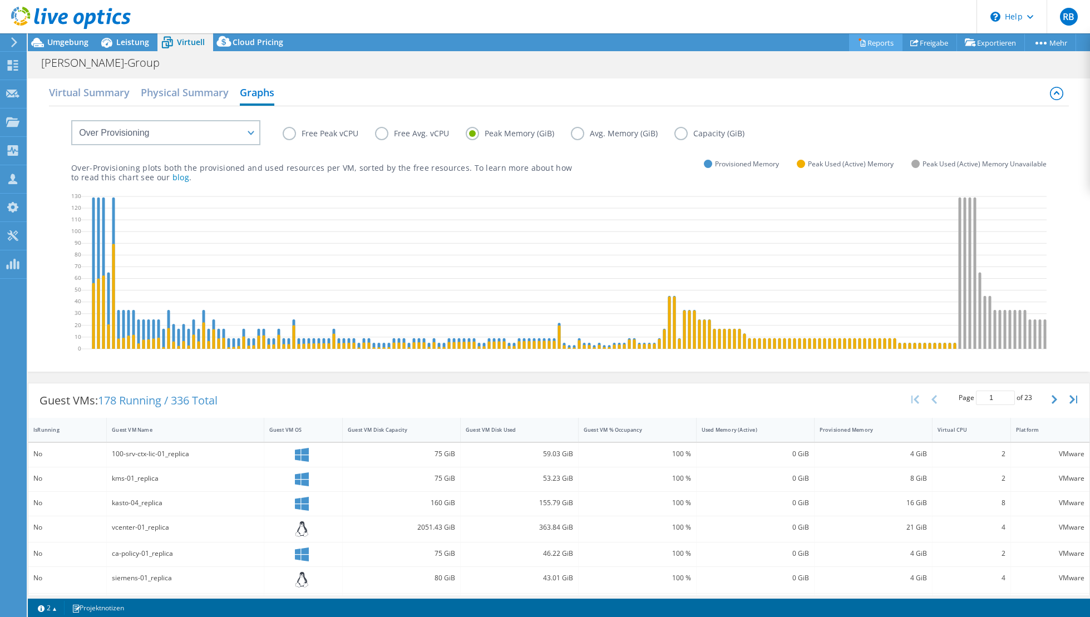
click at [800, 45] on link "Reports" at bounding box center [875, 42] width 53 height 17
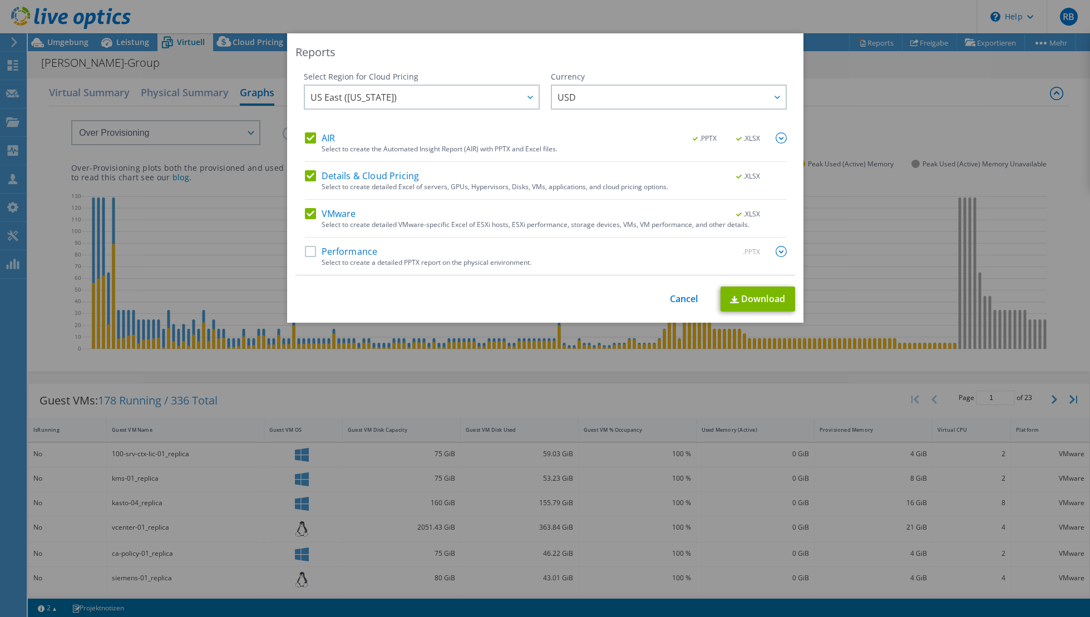
click at [305, 251] on label "Performance" at bounding box center [341, 251] width 73 height 11
click at [0, 0] on input "Performance" at bounding box center [0, 0] width 0 height 0
click at [683, 300] on link "Cancel" at bounding box center [684, 299] width 28 height 11
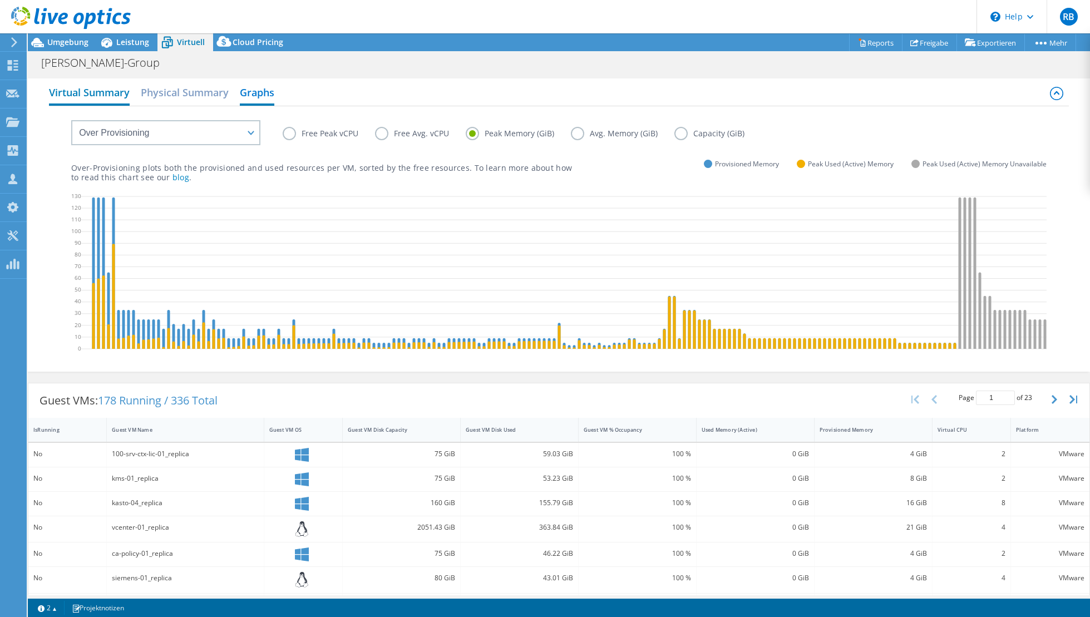
click at [101, 98] on h2 "Virtual Summary" at bounding box center [89, 93] width 81 height 24
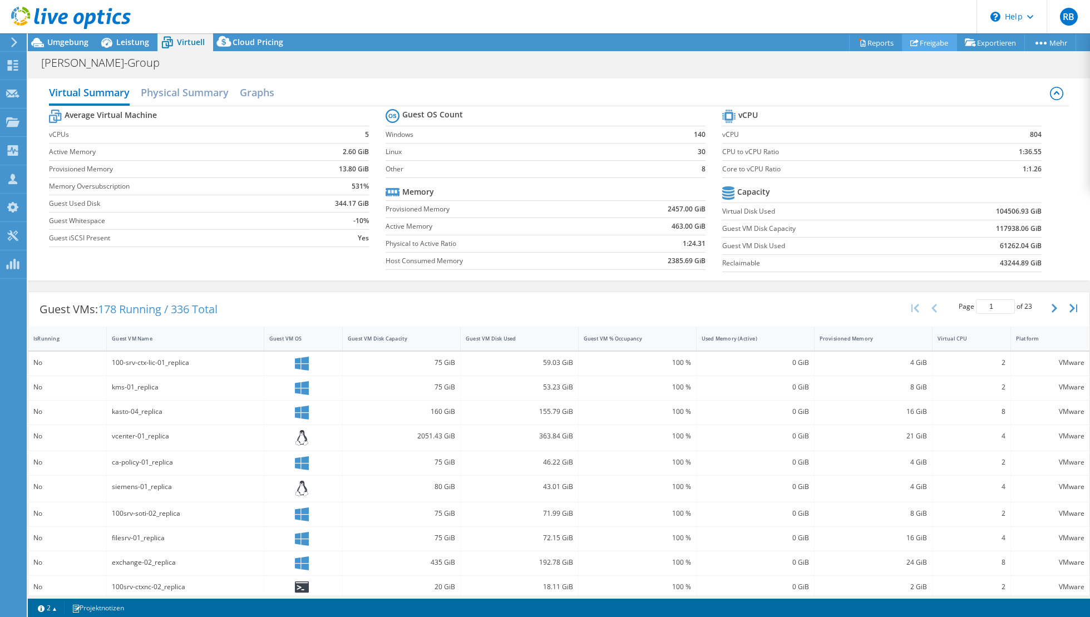
click at [800, 40] on link "Freigabe" at bounding box center [929, 42] width 55 height 17
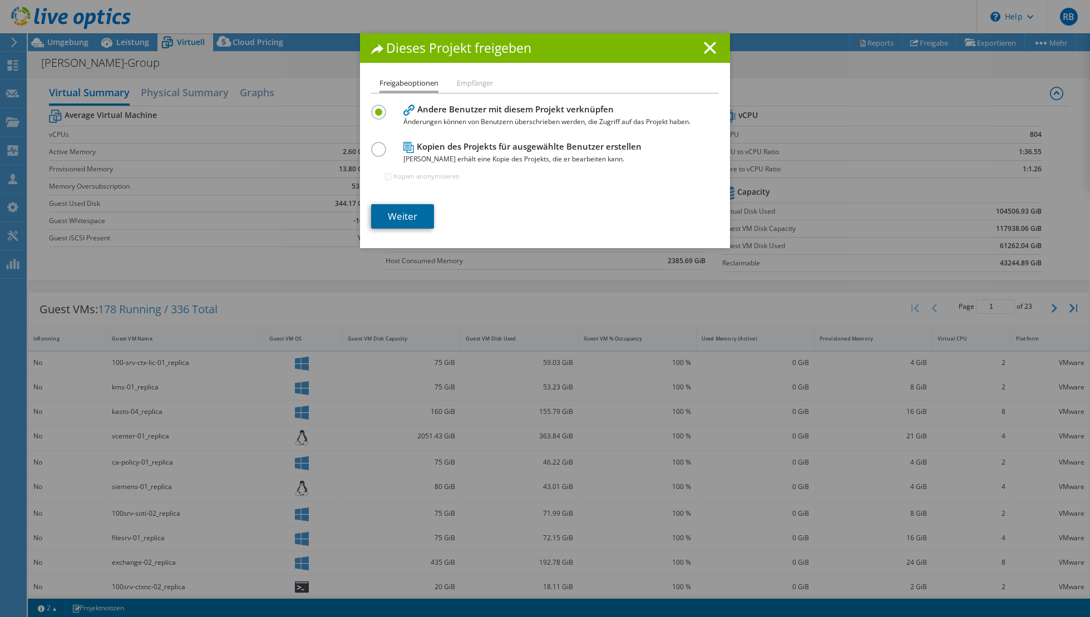
click at [409, 212] on link "Weiter" at bounding box center [402, 216] width 63 height 24
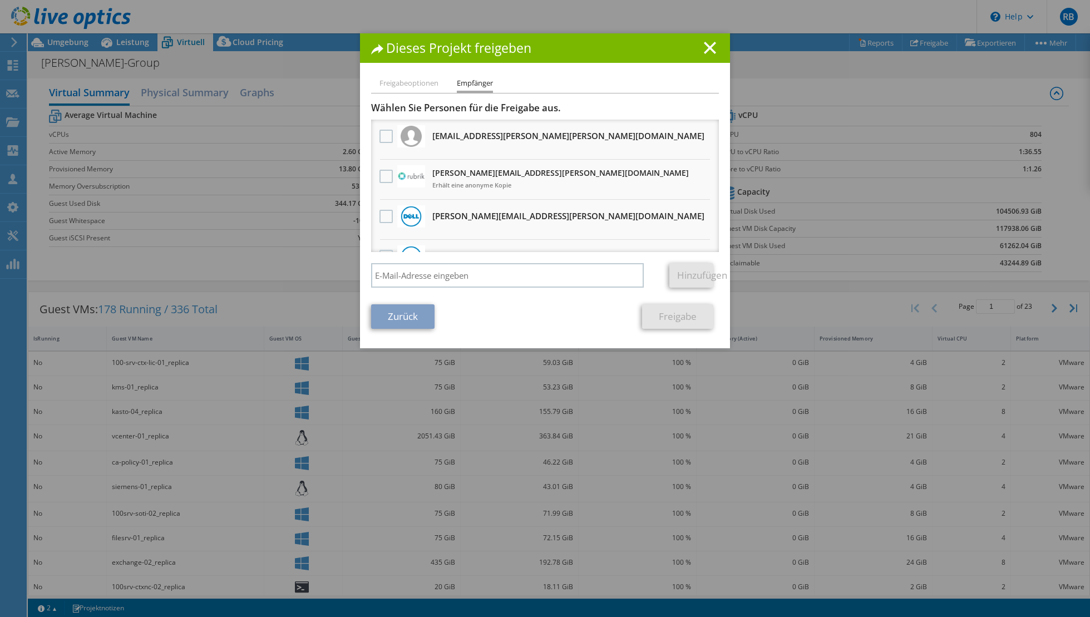
click at [529, 139] on h3 "[EMAIL_ADDRESS][PERSON_NAME][PERSON_NAME][DOMAIN_NAME] Erhält eine anonyme Kopie" at bounding box center [568, 136] width 272 height 18
click at [382, 136] on label at bounding box center [387, 136] width 16 height 13
click at [0, 0] on input "checkbox" at bounding box center [0, 0] width 0 height 0
click at [688, 316] on link "Freigabe" at bounding box center [677, 316] width 71 height 24
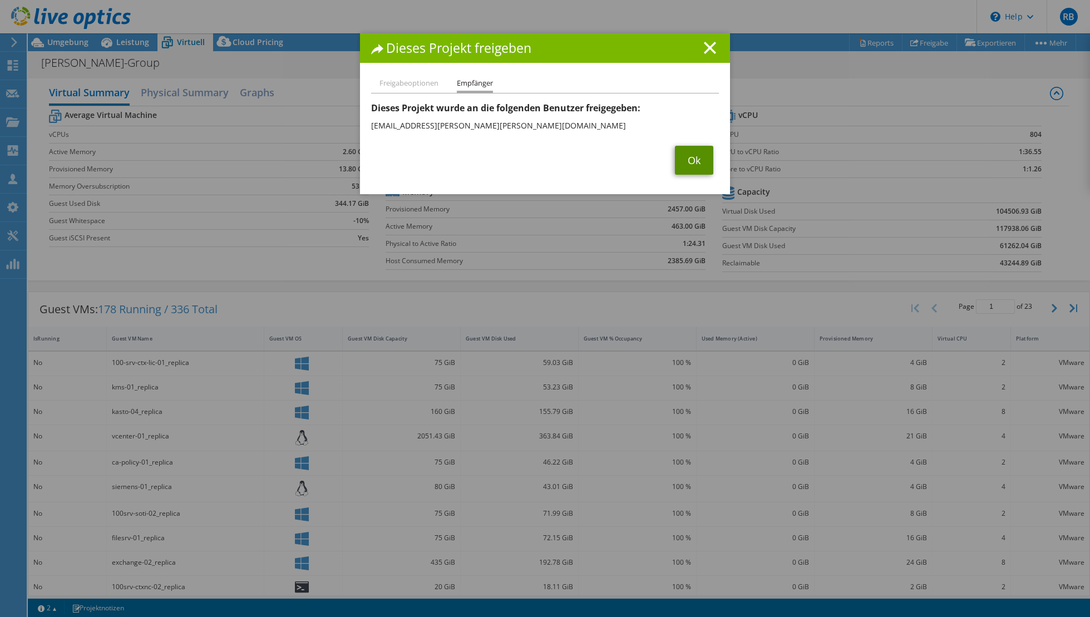
click at [692, 157] on link "Ok" at bounding box center [694, 160] width 38 height 29
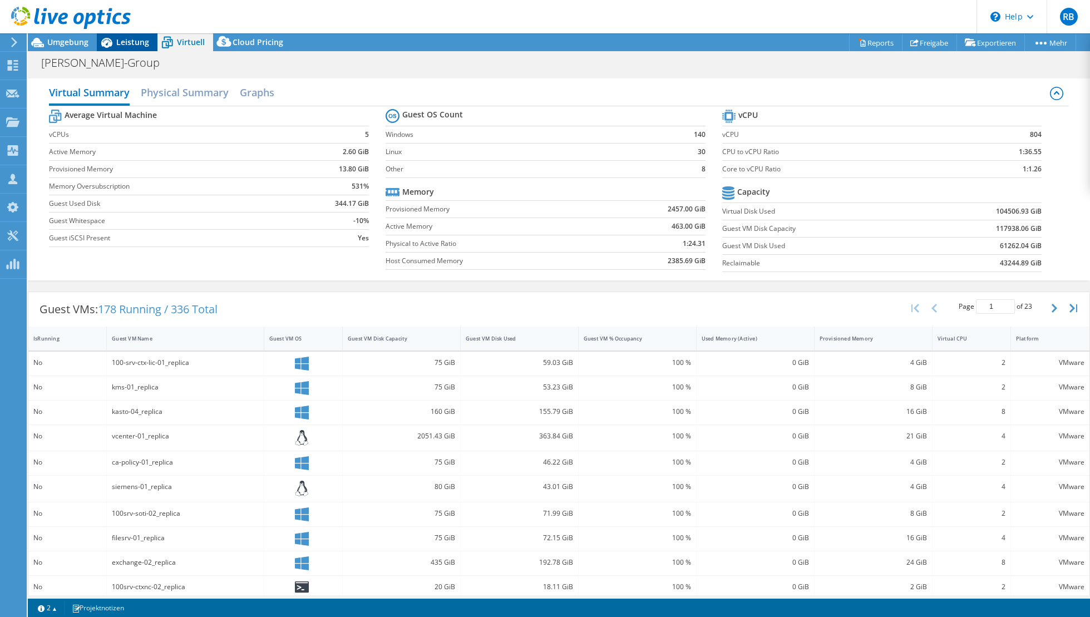
click at [129, 42] on span "Leistung" at bounding box center [132, 42] width 33 height 11
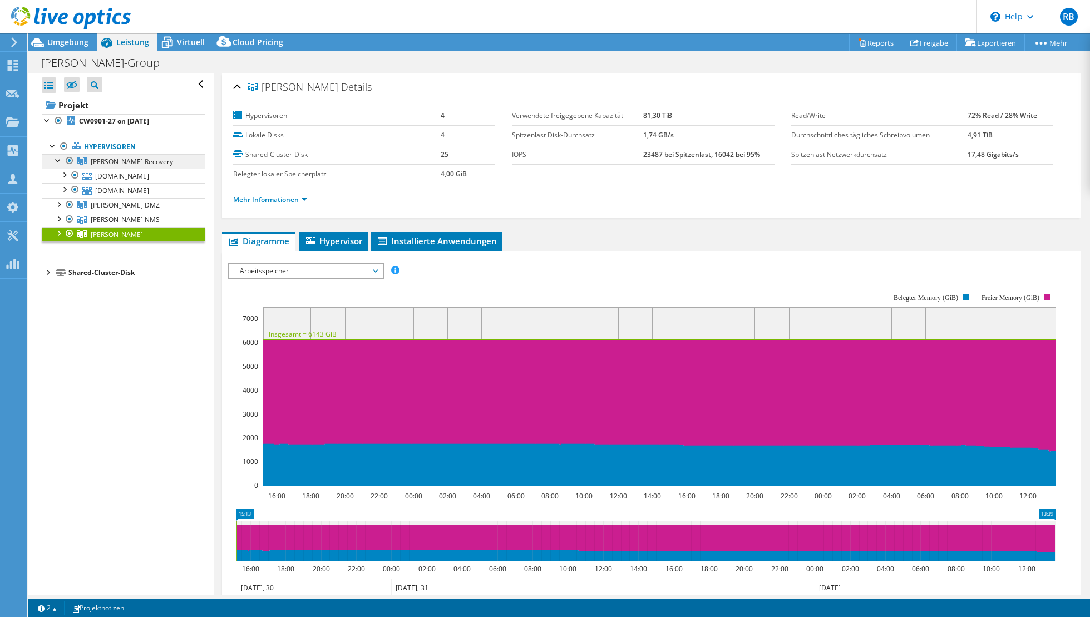
click at [96, 157] on span "[PERSON_NAME] Recovery" at bounding box center [132, 161] width 82 height 9
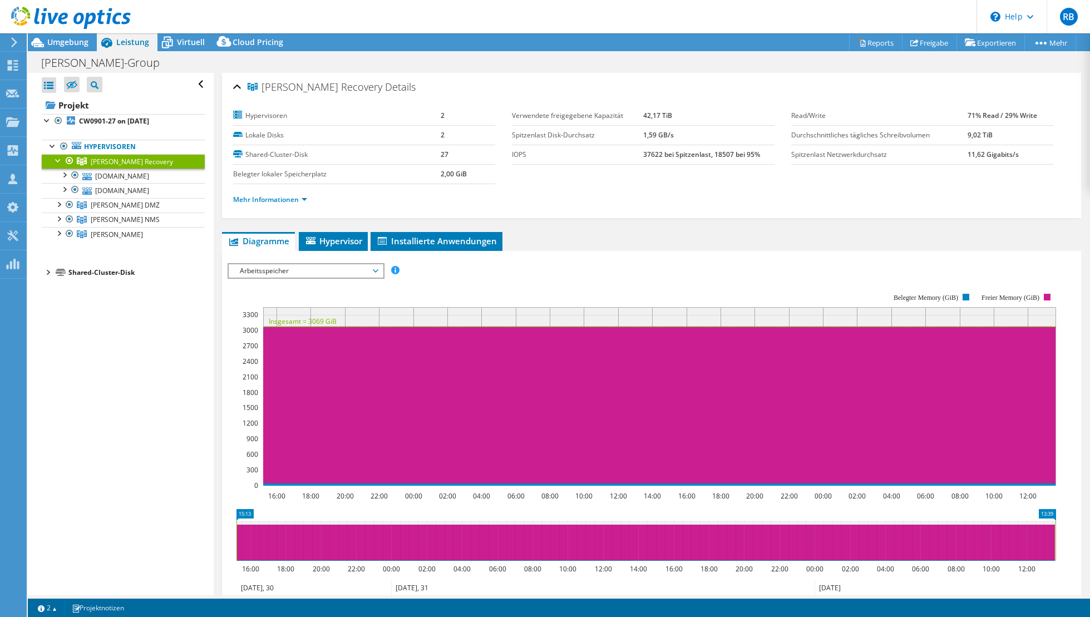
click at [284, 269] on span "Arbeitsspeicher" at bounding box center [305, 270] width 143 height 13
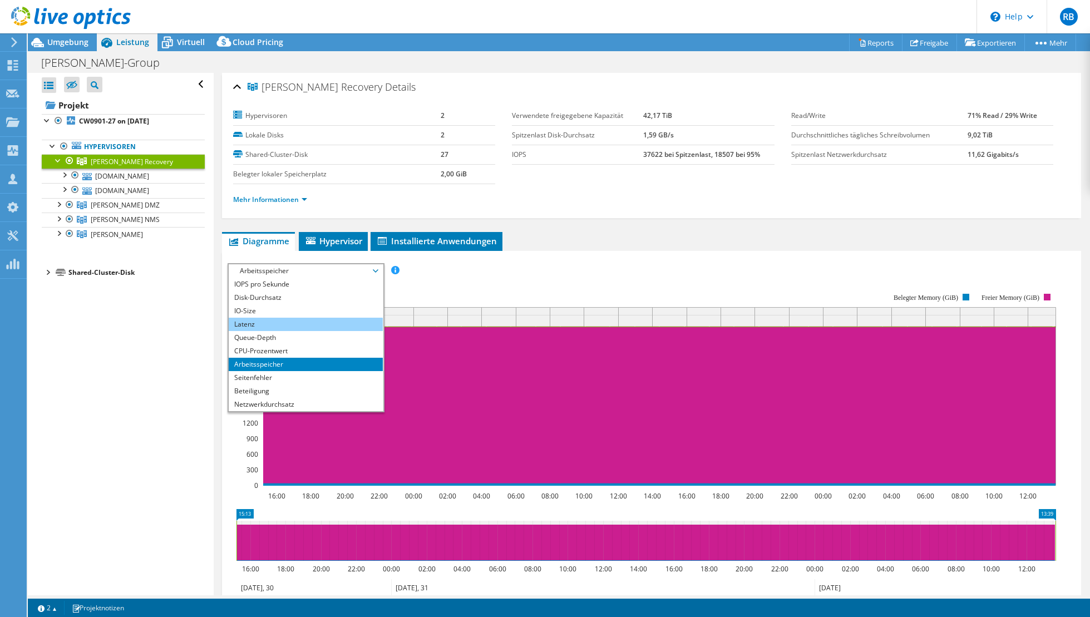
click at [287, 327] on li "Latenz" at bounding box center [306, 324] width 154 height 13
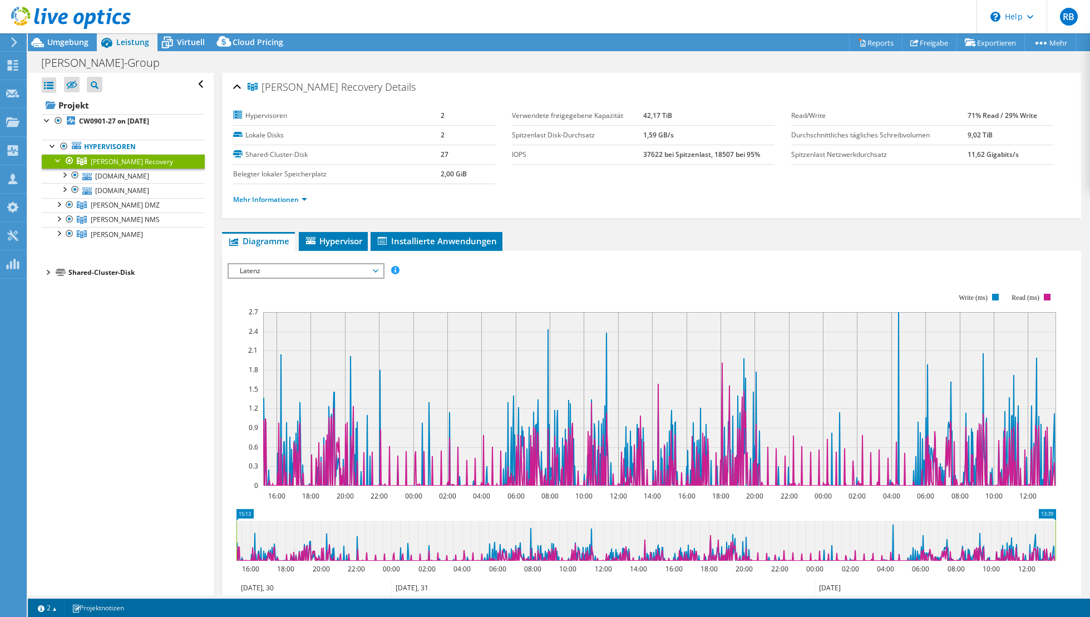
click at [56, 160] on div at bounding box center [58, 159] width 11 height 11
click at [87, 169] on link "[PERSON_NAME] DMZ" at bounding box center [123, 161] width 163 height 14
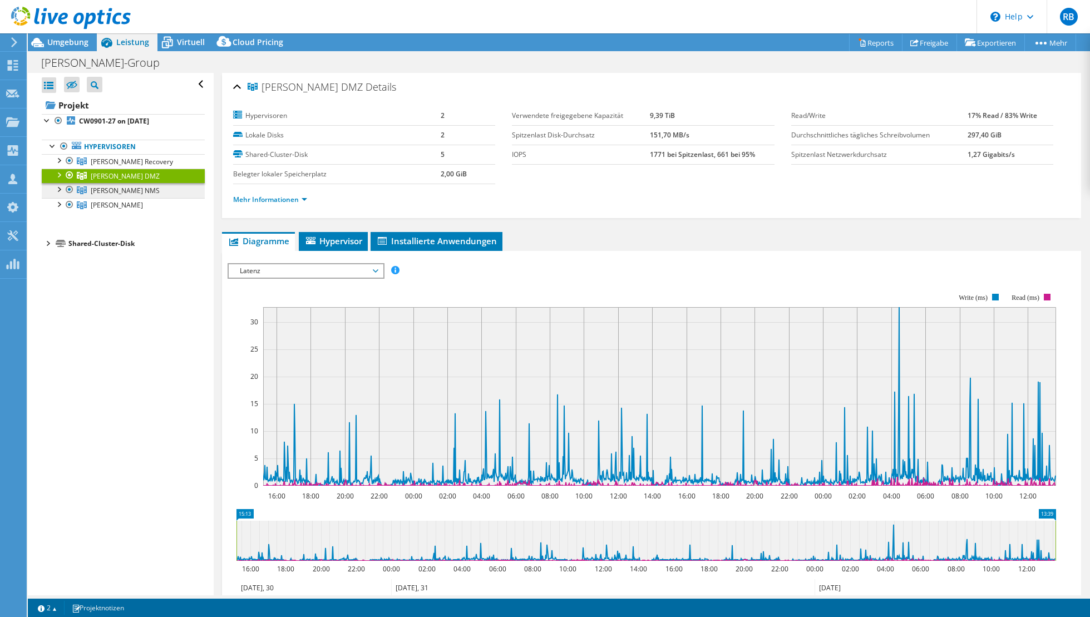
click at [134, 166] on span "[PERSON_NAME] NMS" at bounding box center [132, 161] width 82 height 9
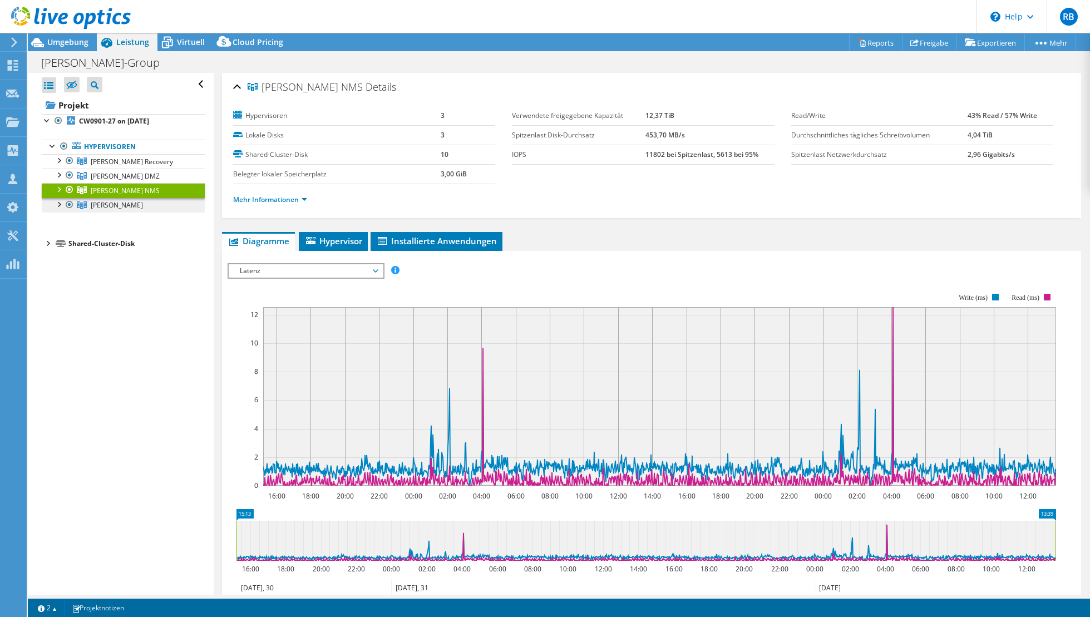
click at [85, 165] on icon at bounding box center [82, 161] width 10 height 8
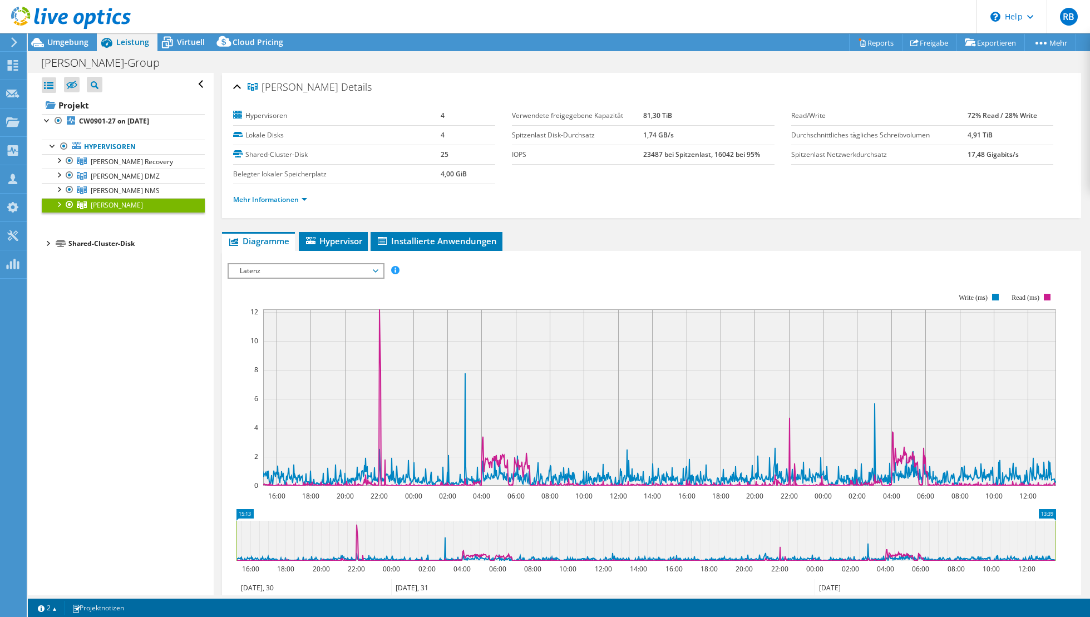
click at [145, 435] on div "Alle öffnen Alle schließen Ausgeschlossene Knoten verbergen Projektbaumfilter" at bounding box center [120, 334] width 185 height 522
click at [112, 147] on link "Hypervisoren" at bounding box center [123, 147] width 163 height 14
click at [101, 122] on b "CW0901-27 on [DATE]" at bounding box center [114, 120] width 70 height 9
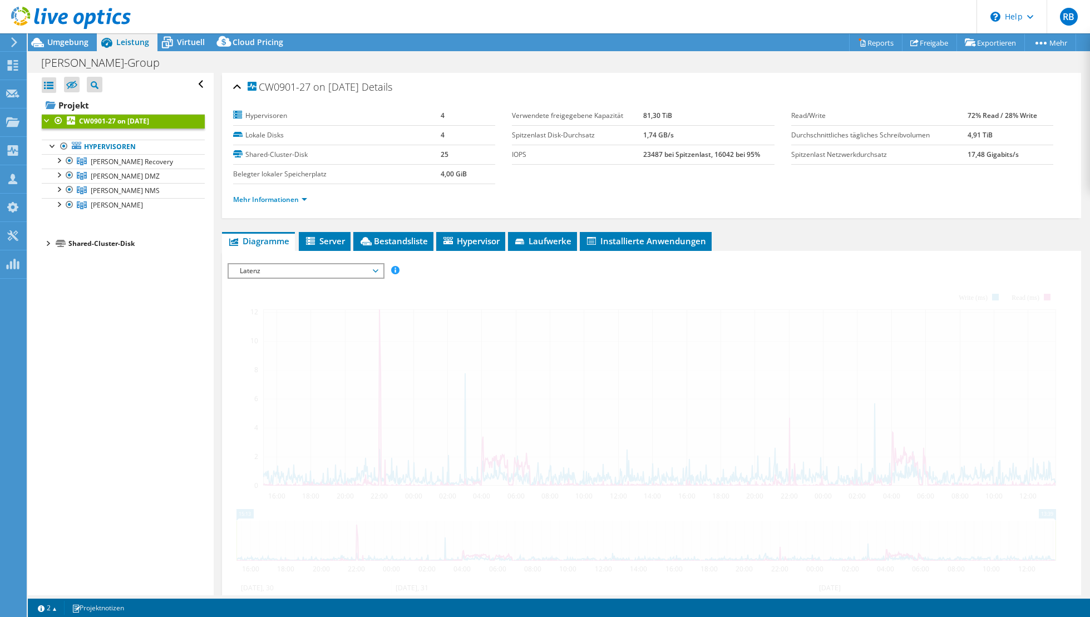
click at [308, 272] on span "Latenz" at bounding box center [305, 270] width 143 height 13
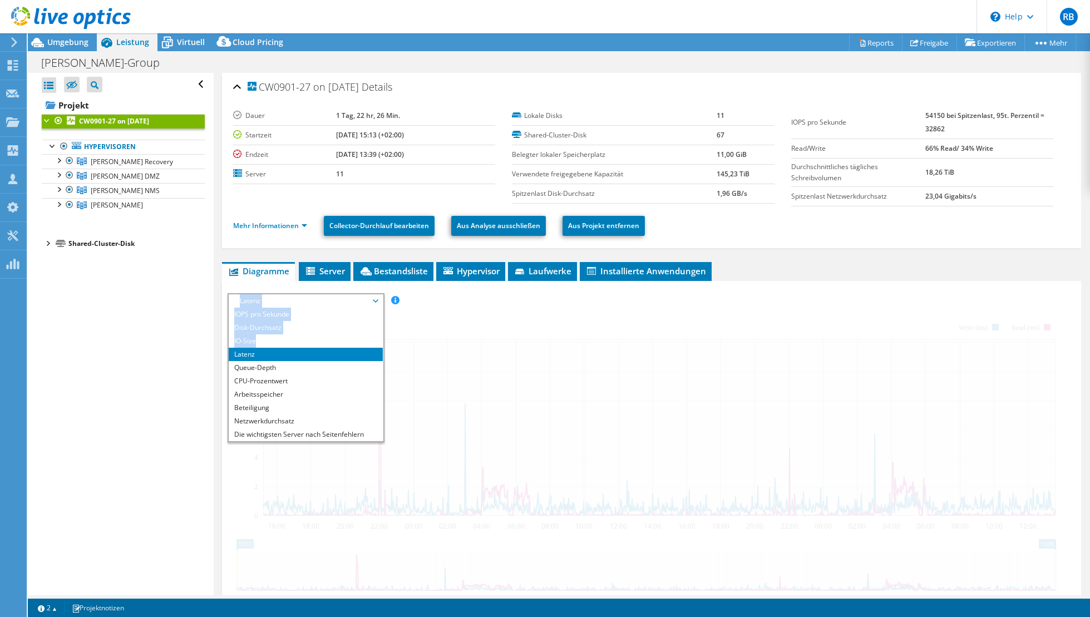
drag, startPoint x: 284, startPoint y: 312, endPoint x: 290, endPoint y: 282, distance: 30.1
click at [290, 282] on div "IOPS pro Sekunde Disk-Durchsatz IO-Size Latenz Queue-Depth CPU-Prozentwert Arbe…" at bounding box center [652, 481] width 848 height 401
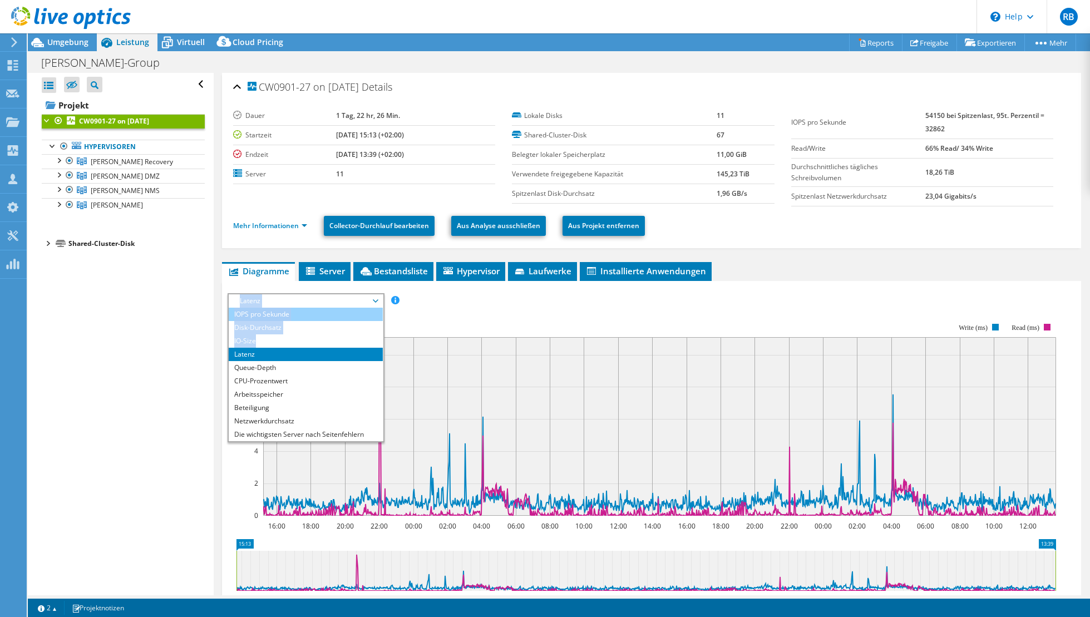
click at [273, 314] on li "IOPS pro Sekunde" at bounding box center [306, 314] width 154 height 13
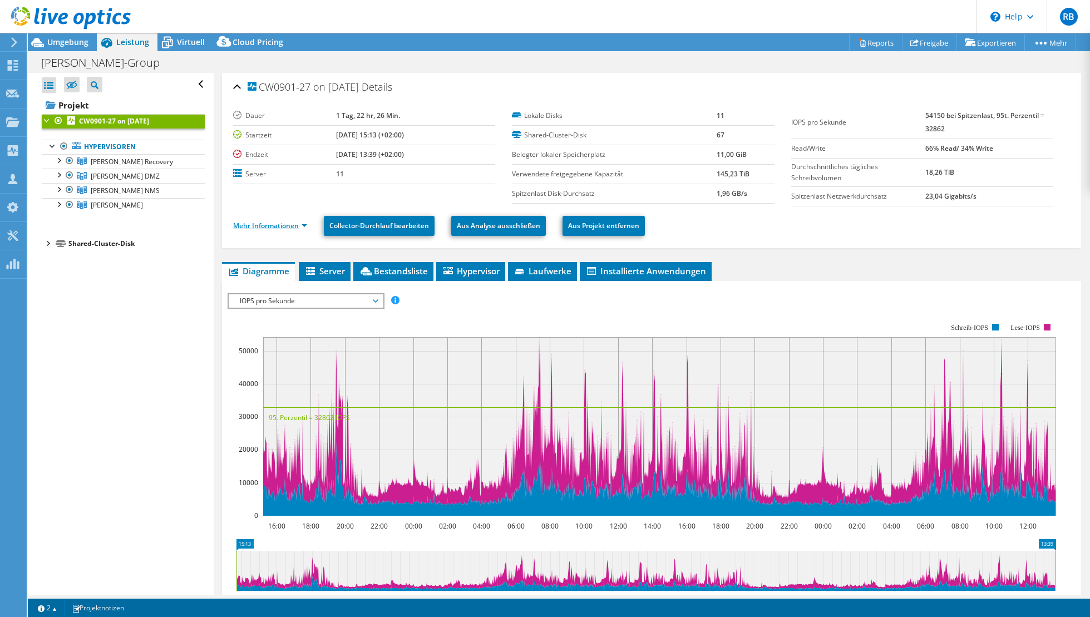
click at [278, 224] on link "Mehr Informationen" at bounding box center [270, 225] width 74 height 9
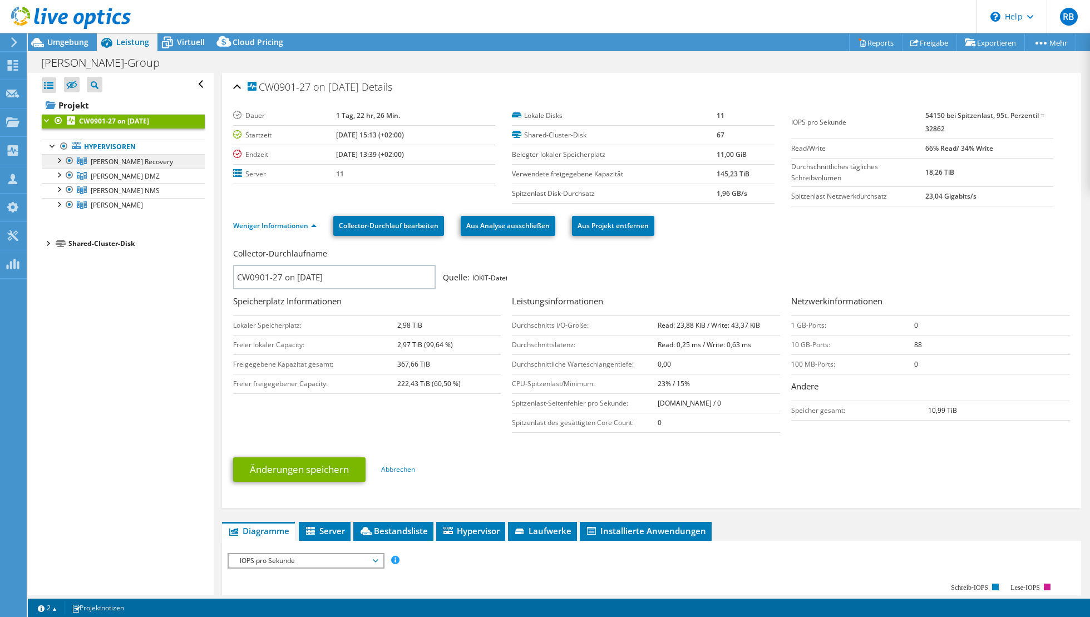
click at [137, 160] on span "[PERSON_NAME] Recovery" at bounding box center [132, 161] width 82 height 9
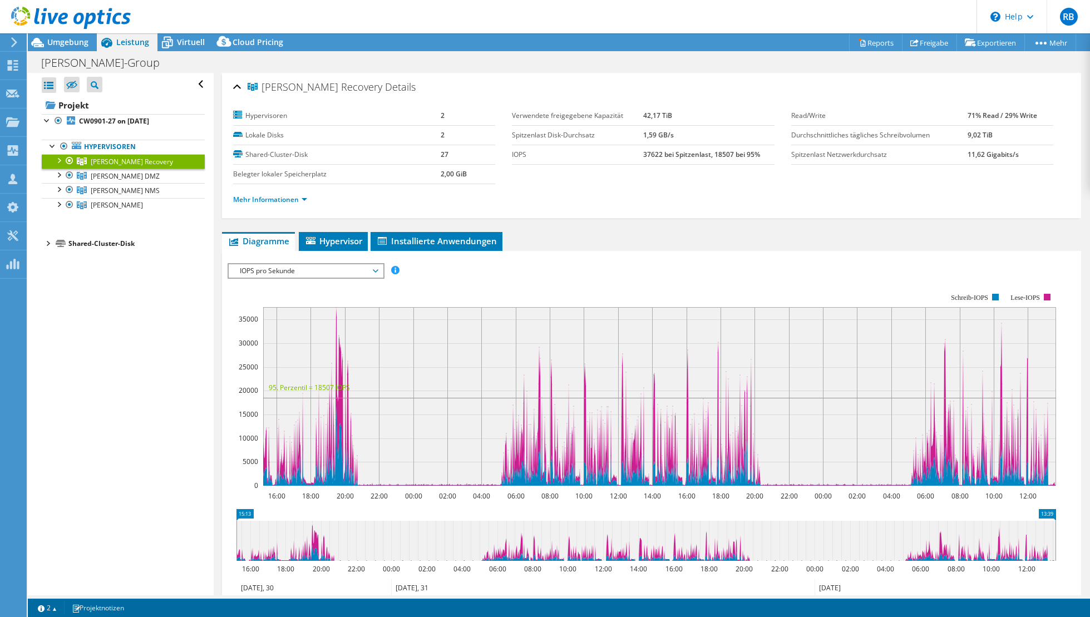
click at [57, 157] on div at bounding box center [58, 159] width 11 height 11
click at [140, 417] on div "Alle öffnen Alle schließen Ausgeschlossene Knoten verbergen Projektbaumfilter" at bounding box center [120, 334] width 185 height 522
click at [115, 397] on div "Alle öffnen Alle schließen Ausgeschlossene Knoten verbergen Projektbaumfilter" at bounding box center [120, 334] width 185 height 522
click at [193, 42] on span "Virtuell" at bounding box center [191, 42] width 28 height 11
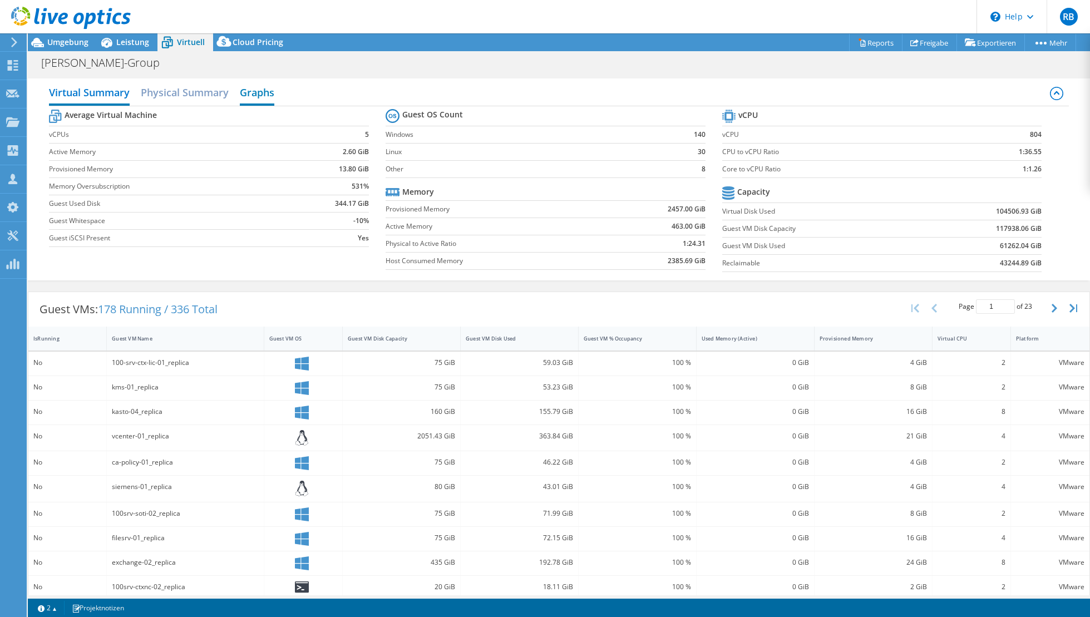
click at [267, 95] on h2 "Graphs" at bounding box center [257, 93] width 34 height 24
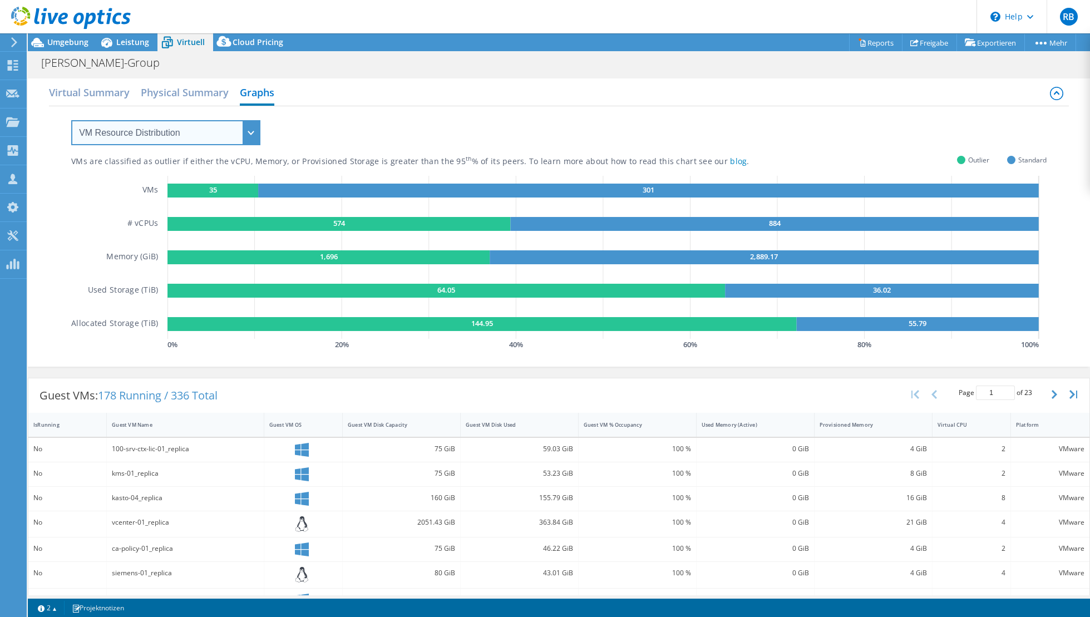
click at [252, 131] on select "VM Resource Distribution Provisioning Contrast Over Provisioning" at bounding box center [165, 132] width 189 height 25
select select "Over Provisioning"
click at [71, 120] on select "VM Resource Distribution Provisioning Contrast Over Provisioning" at bounding box center [165, 132] width 189 height 25
